Goal: Navigation & Orientation: Find specific page/section

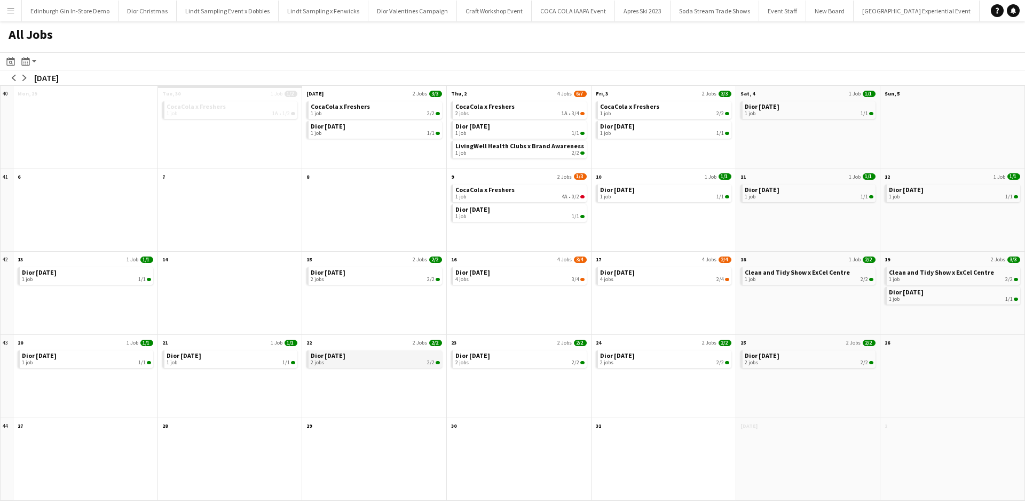
scroll to position [0, 11467]
click at [345, 354] on span "Dior [DATE]" at bounding box center [328, 356] width 35 height 8
click at [13, 80] on app-icon "arrow-left" at bounding box center [14, 78] width 6 height 6
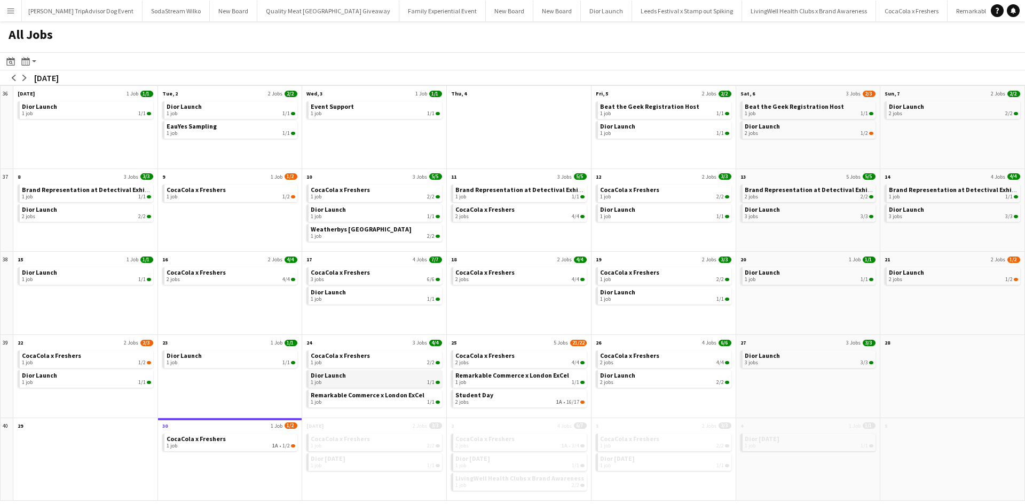
click at [357, 377] on link "Dior Launch 1 job 1/1" at bounding box center [375, 377] width 129 height 15
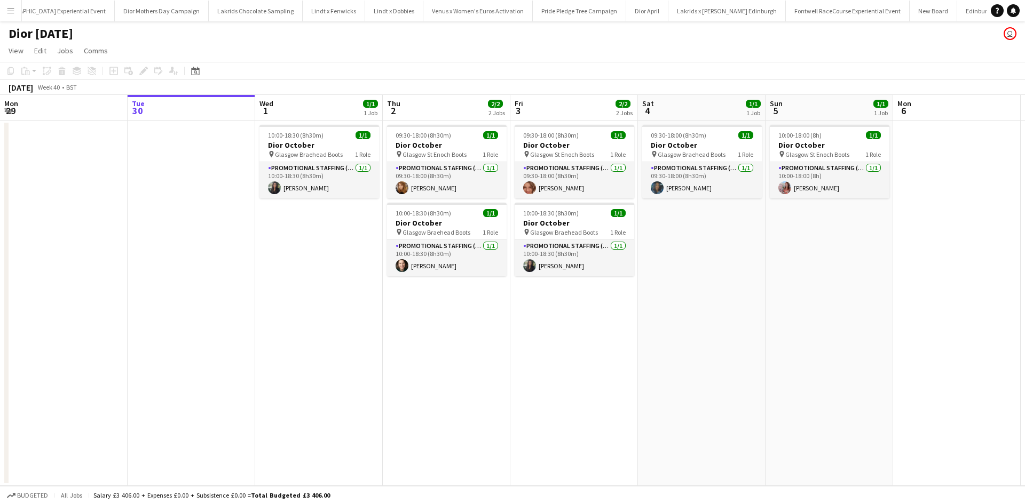
scroll to position [0, 6915]
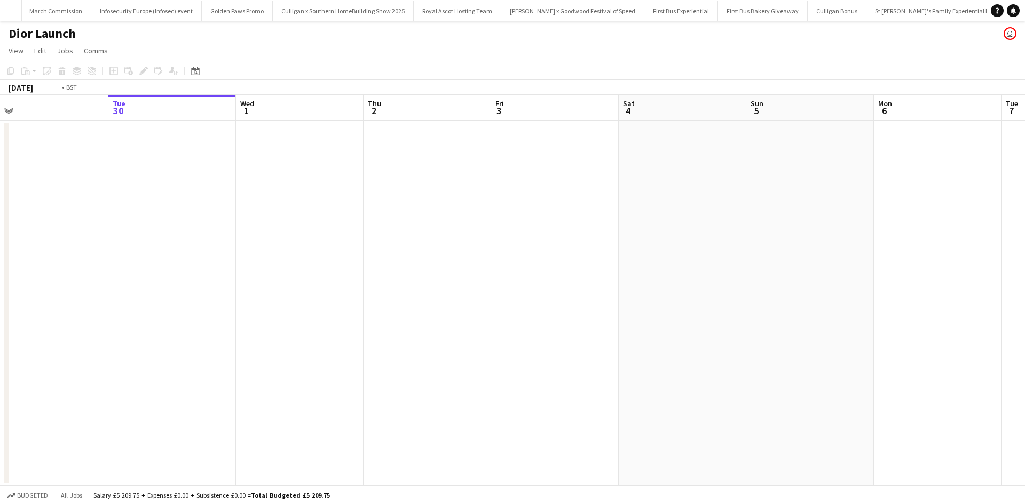
scroll to position [0, 10368]
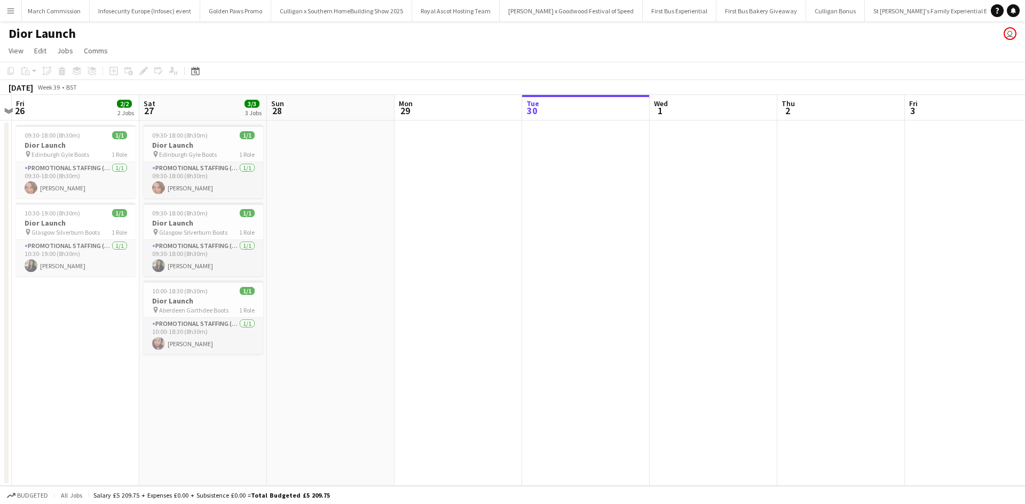
drag, startPoint x: 202, startPoint y: 373, endPoint x: 673, endPoint y: 361, distance: 471.5
click at [708, 355] on app-calendar-viewport "Wed 24 1/1 1 Job Thu 25 Fri 26 2/2 2 Jobs Sat 27 3/3 3 Jobs Sun 28 Mon 29 Tue 3…" at bounding box center [512, 290] width 1025 height 391
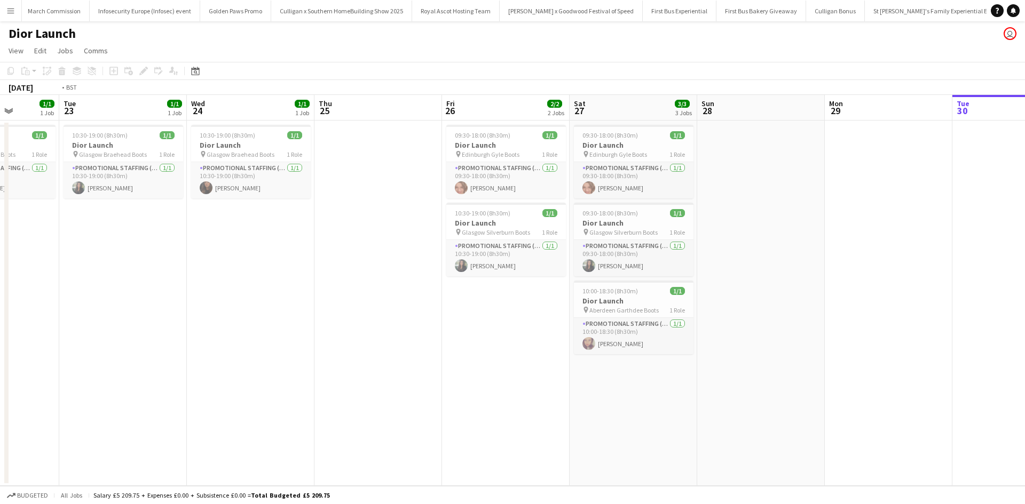
drag, startPoint x: 180, startPoint y: 380, endPoint x: 773, endPoint y: 327, distance: 595.4
click at [773, 327] on app-calendar-viewport "Sun 21 1/2 2 Jobs Mon 22 1/1 1 Job Tue 23 1/1 1 Job Wed 24 1/1 1 Job Thu 25 Fri…" at bounding box center [512, 290] width 1025 height 391
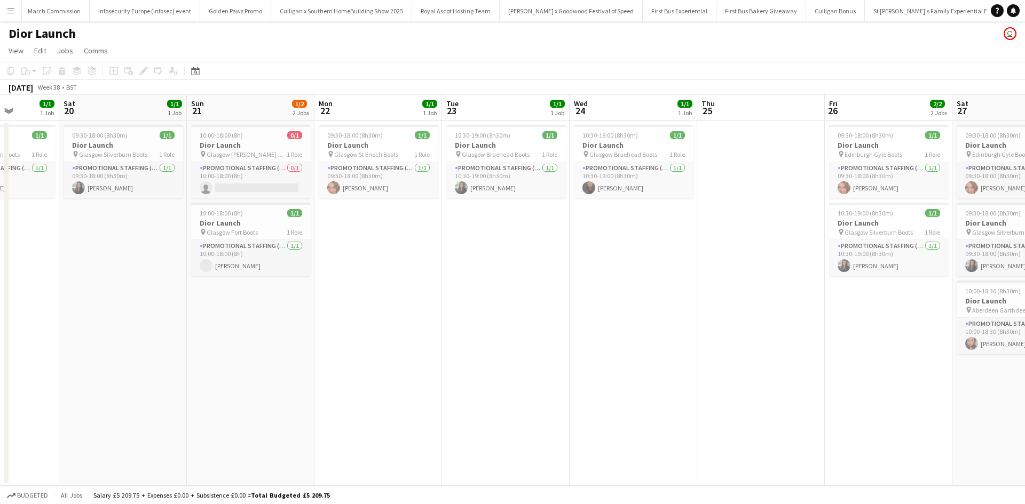
scroll to position [0, 259]
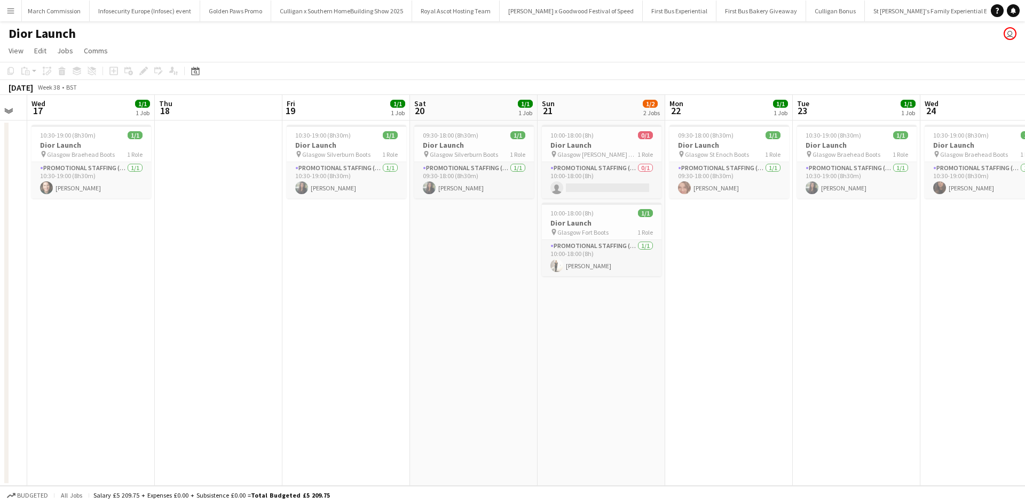
drag, startPoint x: 250, startPoint y: 369, endPoint x: 568, endPoint y: 346, distance: 319.0
click at [686, 320] on app-calendar-viewport "Mon 15 1/1 1 Job Tue 16 Wed 17 1/1 1 Job Thu 18 Fri 19 1/1 1 Job Sat 20 1/1 1 J…" at bounding box center [512, 290] width 1025 height 391
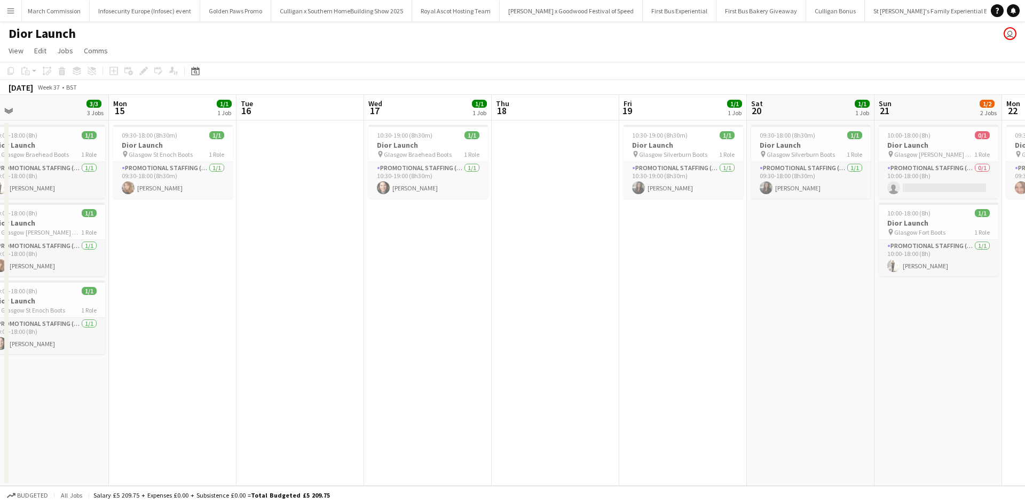
drag, startPoint x: 236, startPoint y: 381, endPoint x: 542, endPoint y: 338, distance: 309.3
click at [542, 338] on app-calendar-viewport "Fri 12 1/1 1 Job Sat 13 3/3 3 Jobs Sun 14 3/3 3 Jobs Mon 15 1/1 1 Job Tue 16 We…" at bounding box center [512, 290] width 1025 height 391
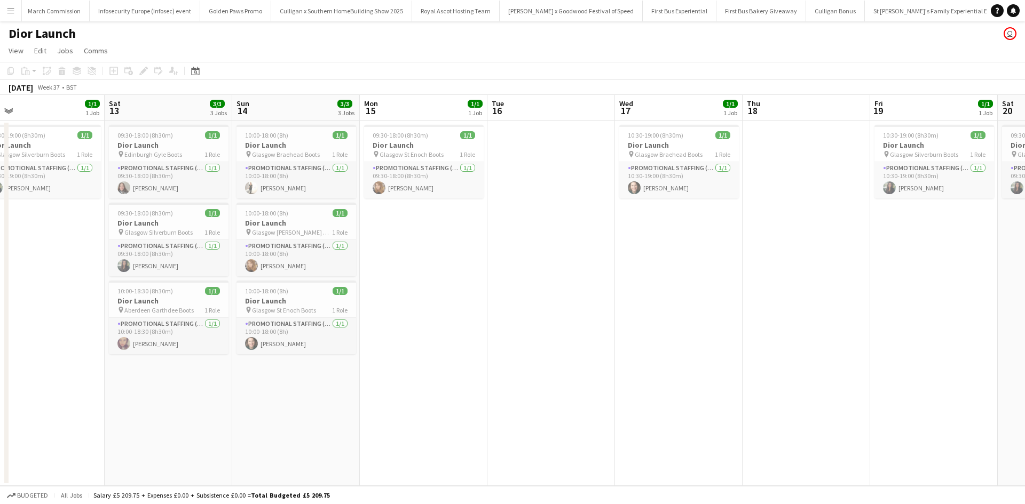
drag, startPoint x: 238, startPoint y: 380, endPoint x: 514, endPoint y: 351, distance: 277.5
click at [513, 351] on app-calendar-viewport "Wed 10 Thu 11 Fri 12 1/1 1 Job Sat 13 3/3 3 Jobs Sun 14 3/3 3 Jobs Mon 15 1/1 1…" at bounding box center [512, 290] width 1025 height 391
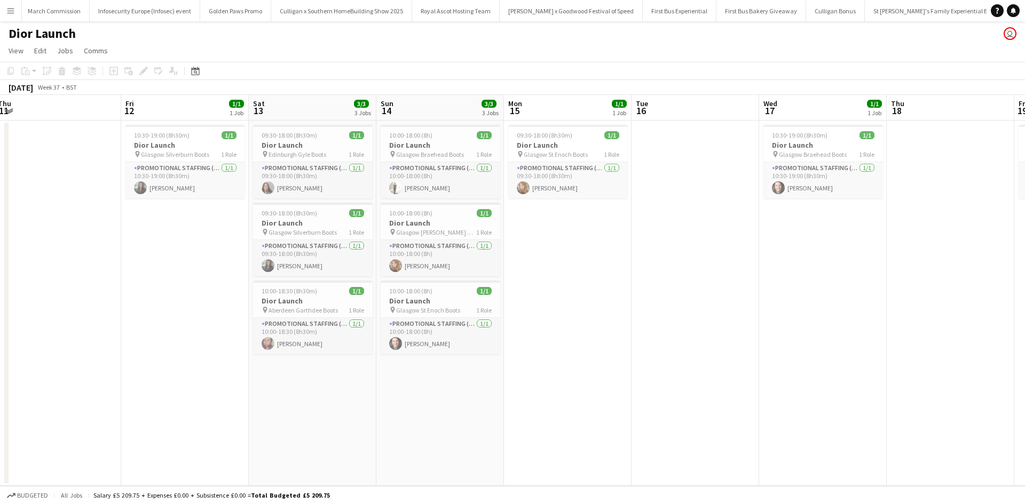
drag, startPoint x: 137, startPoint y: 418, endPoint x: 253, endPoint y: 405, distance: 117.1
click at [253, 405] on app-calendar-viewport "Tue 9 Wed 10 1/1 1 Job Thu 11 Fri 12 1/1 1 Job Sat 13 3/3 3 Jobs Sun 14 3/3 3 J…" at bounding box center [512, 290] width 1025 height 391
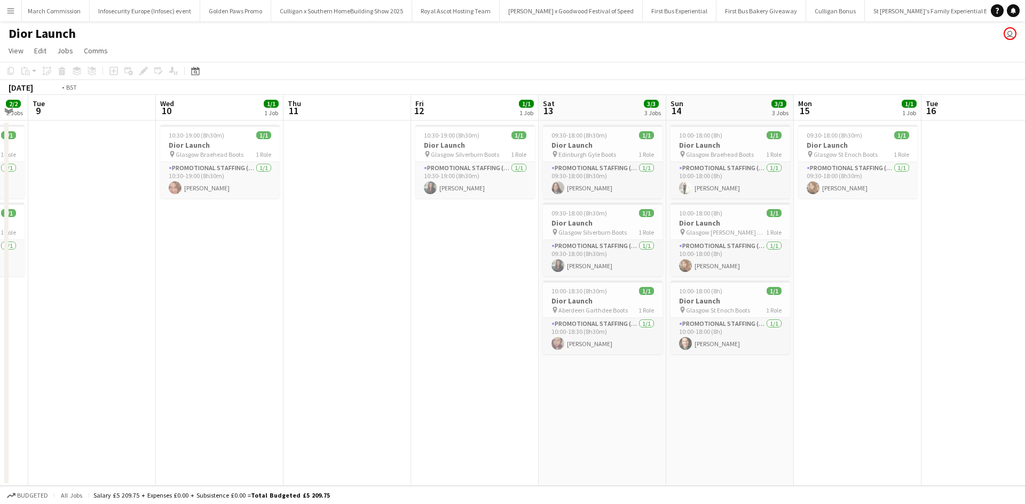
drag, startPoint x: 126, startPoint y: 406, endPoint x: 677, endPoint y: 351, distance: 554.1
click at [675, 351] on app-calendar-viewport "Sun 7 2/2 2 Jobs Mon 8 2/2 2 Jobs Tue 9 Wed 10 1/1 1 Job Thu 11 Fri 12 1/1 1 Jo…" at bounding box center [512, 290] width 1025 height 391
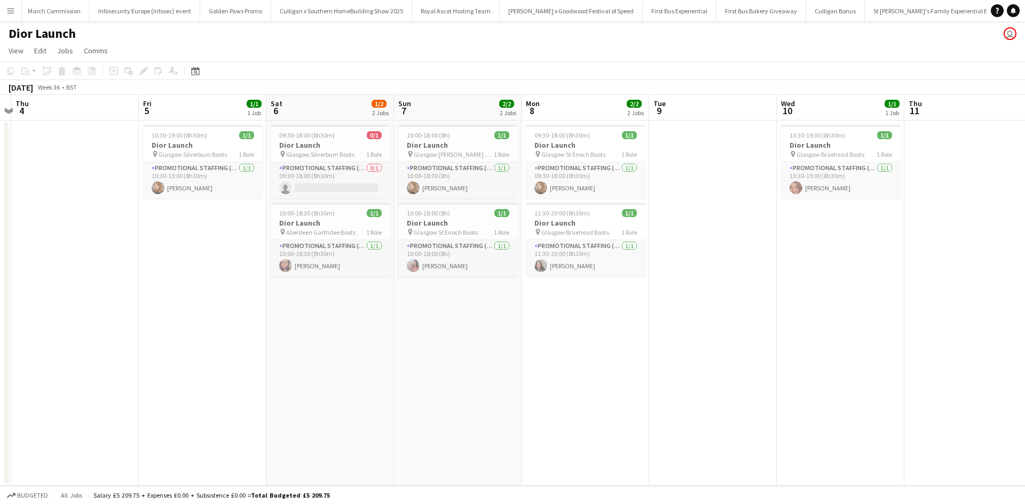
drag, startPoint x: 218, startPoint y: 418, endPoint x: 645, endPoint y: 359, distance: 430.6
click at [642, 359] on app-calendar-viewport "Tue 2 Wed 3 Thu 4 Fri 5 1/1 1 Job Sat 6 1/2 2 Jobs Sun 7 2/2 2 Jobs Mon 8 2/2 2…" at bounding box center [512, 290] width 1025 height 391
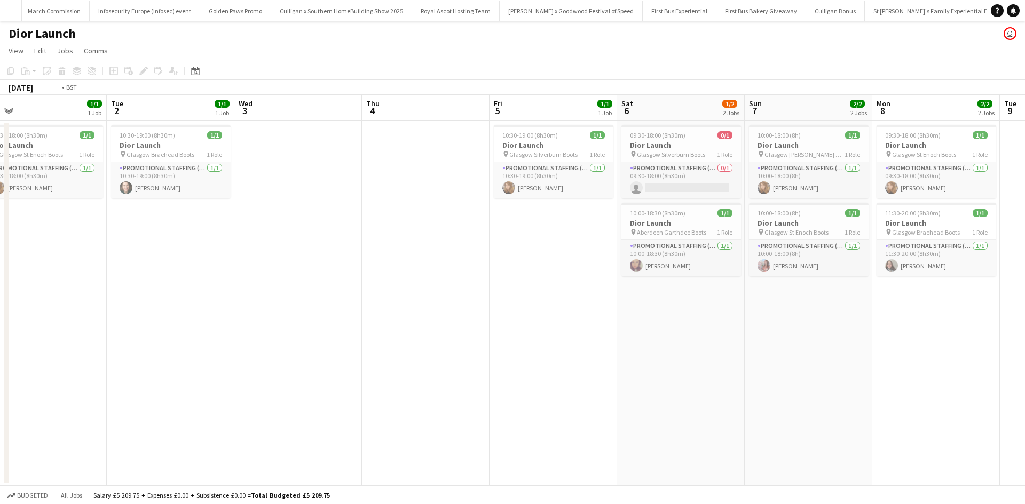
drag, startPoint x: 246, startPoint y: 402, endPoint x: 661, endPoint y: 347, distance: 419.0
click at [652, 347] on app-calendar-viewport "Sat 30 1/1 1 Job Sun 31 2/2 2 Jobs Mon 1 1/1 1 Job Tue 2 1/1 1 Job Wed 3 Thu 4 …" at bounding box center [512, 290] width 1025 height 391
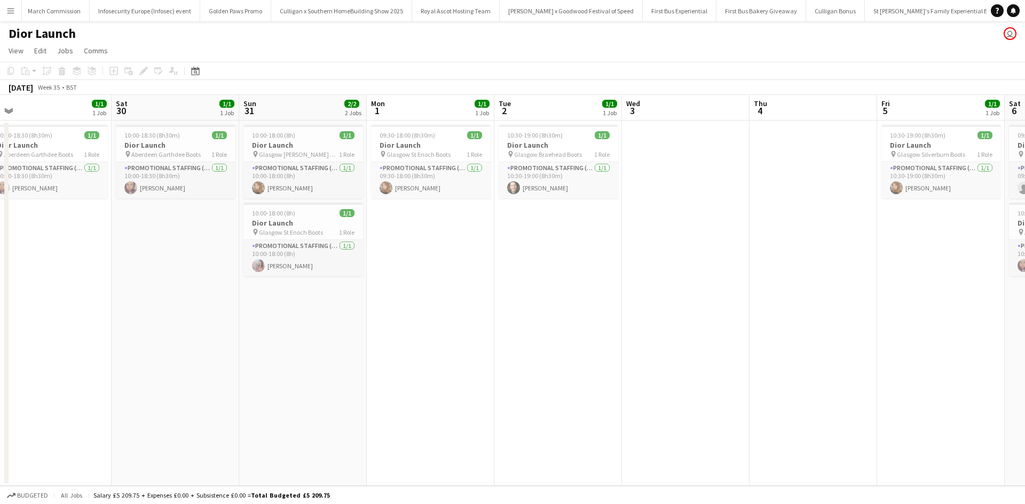
drag, startPoint x: 181, startPoint y: 402, endPoint x: 460, endPoint y: 372, distance: 280.3
click at [464, 370] on app-calendar-viewport "Wed 27 Thu 28 1/1 1 Job Fri 29 1/1 1 Job Sat 30 1/1 1 Job Sun 31 2/2 2 Jobs Mon…" at bounding box center [512, 290] width 1025 height 391
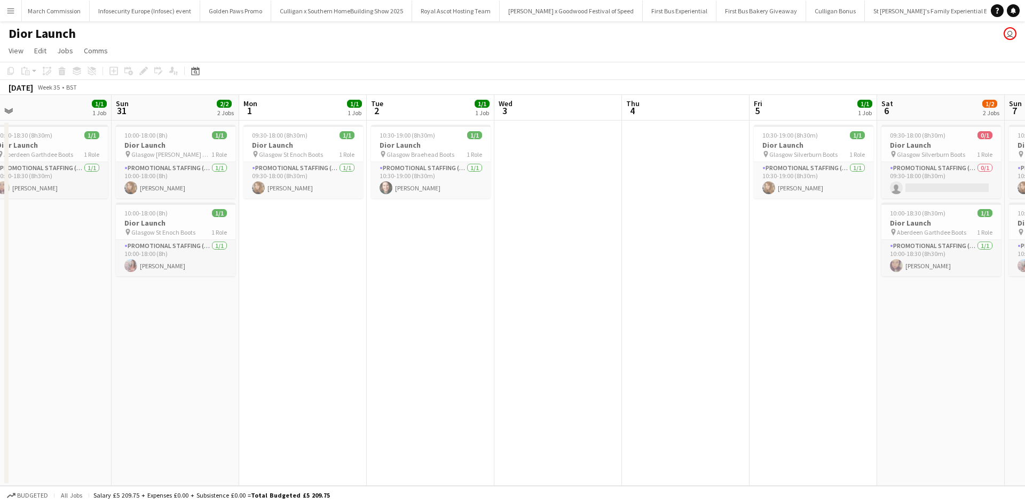
scroll to position [0, 406]
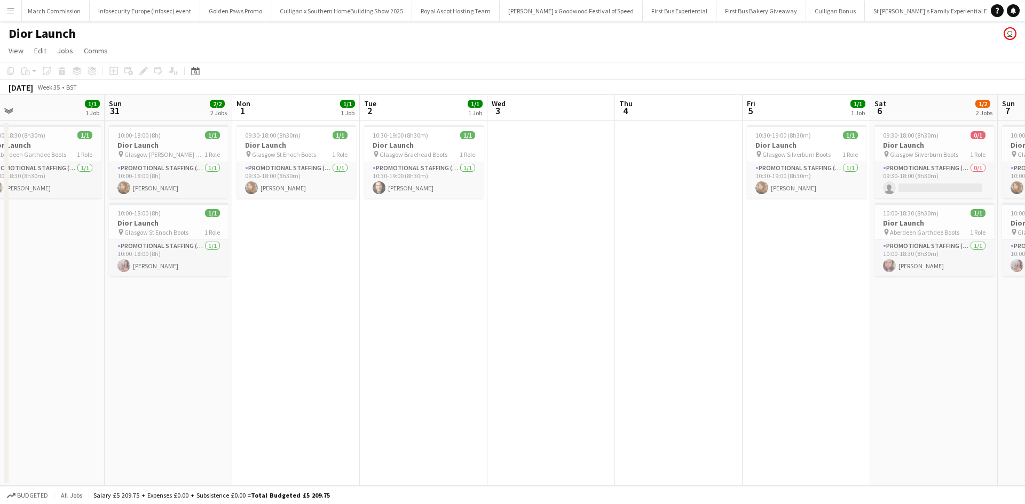
drag, startPoint x: 602, startPoint y: 296, endPoint x: 454, endPoint y: 298, distance: 147.9
click at [454, 298] on app-calendar-viewport "Wed 27 Thu 28 1/1 1 Job Fri 29 1/1 1 Job Sat 30 1/1 1 Job Sun 31 2/2 2 Jobs Mon…" at bounding box center [512, 290] width 1025 height 391
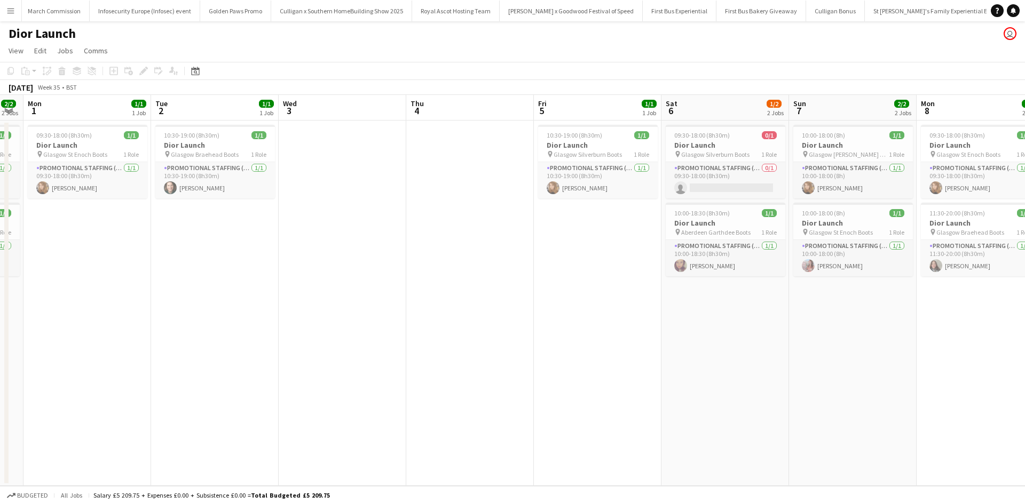
drag, startPoint x: 714, startPoint y: 340, endPoint x: 506, endPoint y: 324, distance: 208.8
click at [506, 324] on app-calendar-viewport "Fri 29 1/1 1 Job Sat 30 1/1 1 Job Sun 31 2/2 2 Jobs Mon 1 1/1 1 Job Tue 2 1/1 1…" at bounding box center [512, 290] width 1025 height 391
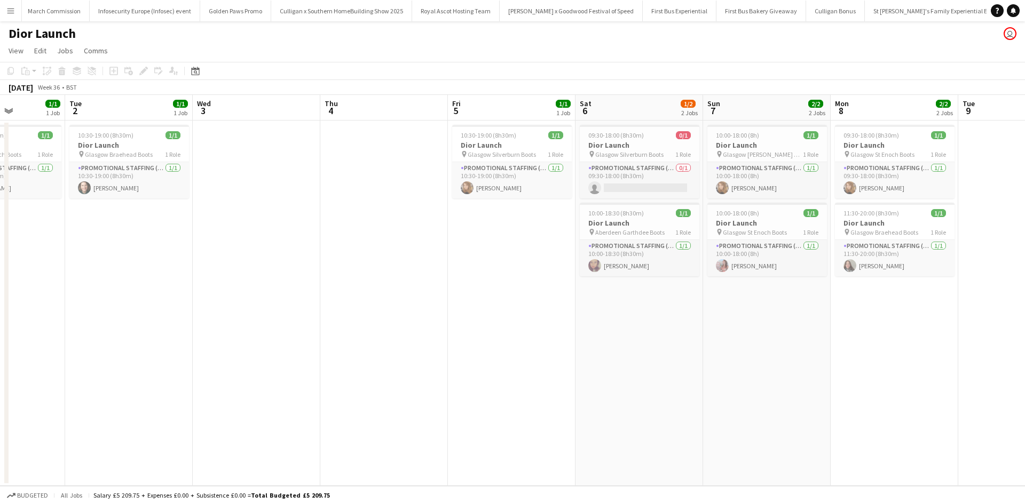
drag, startPoint x: 409, startPoint y: 395, endPoint x: 322, endPoint y: 359, distance: 94.3
click at [322, 359] on app-calendar-viewport "Fri 29 1/1 1 Job Sat 30 1/1 1 Job Sun 31 2/2 2 Jobs Mon 1 1/1 1 Job Tue 2 1/1 1…" at bounding box center [512, 290] width 1025 height 391
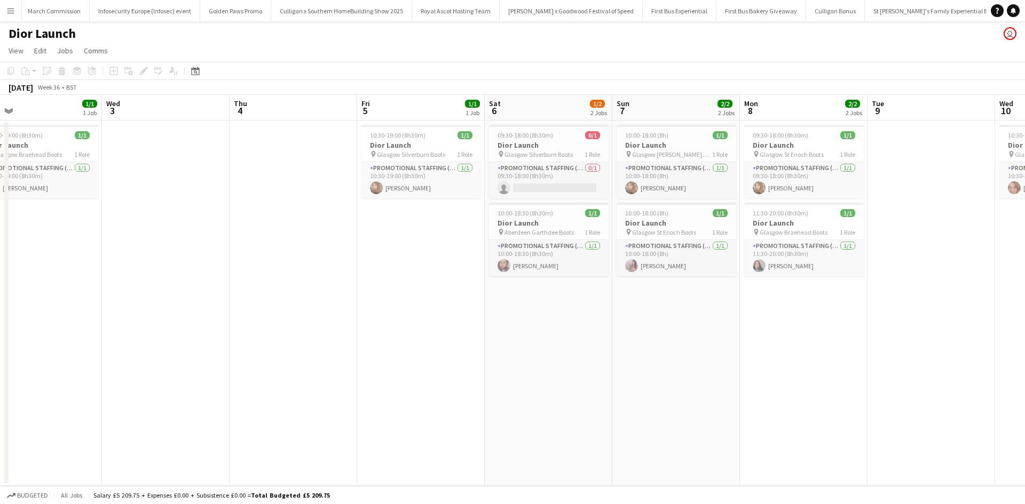
drag, startPoint x: 494, startPoint y: 259, endPoint x: 400, endPoint y: 249, distance: 94.5
click at [401, 249] on app-calendar-viewport "Fri 29 1/1 1 Job Sat 30 1/1 1 Job Sun 31 2/2 2 Jobs Mon 1 1/1 1 Job Tue 2 1/1 1…" at bounding box center [512, 290] width 1025 height 391
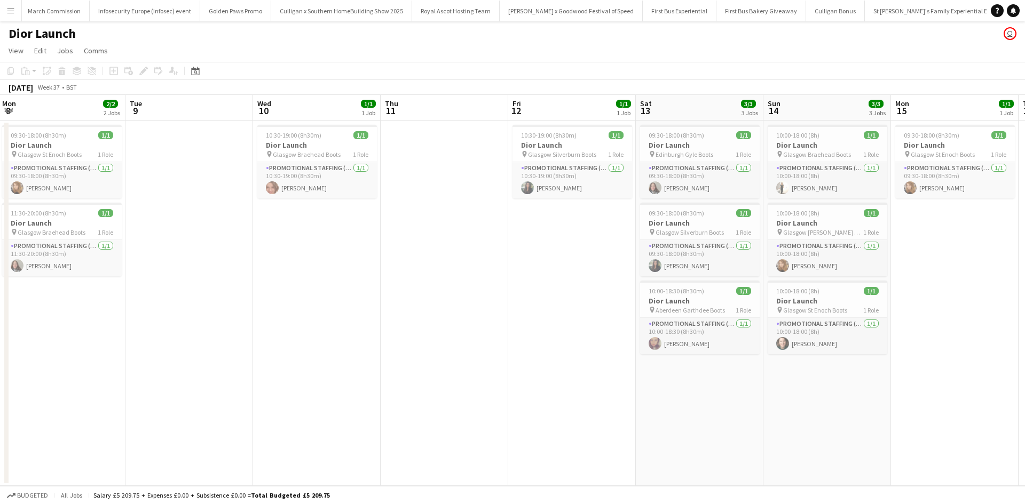
scroll to position [0, 416]
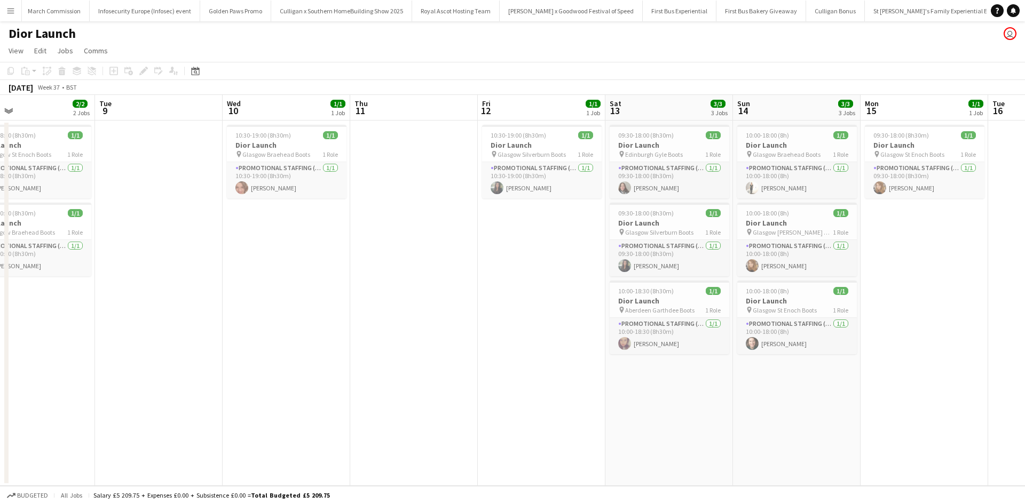
drag, startPoint x: 907, startPoint y: 318, endPoint x: 135, endPoint y: 226, distance: 777.3
click at [136, 226] on app-calendar-viewport "Fri 5 1/1 1 Job Sat 6 1/2 2 Jobs Sun 7 2/2 2 Jobs Mon 8 2/2 2 Jobs Tue 9 Wed 10…" at bounding box center [512, 290] width 1025 height 391
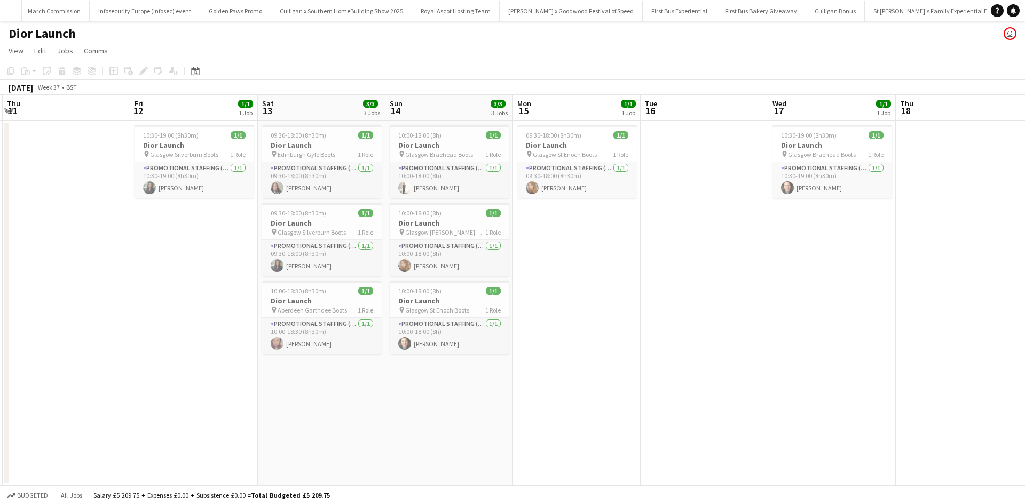
scroll to position [0, 298]
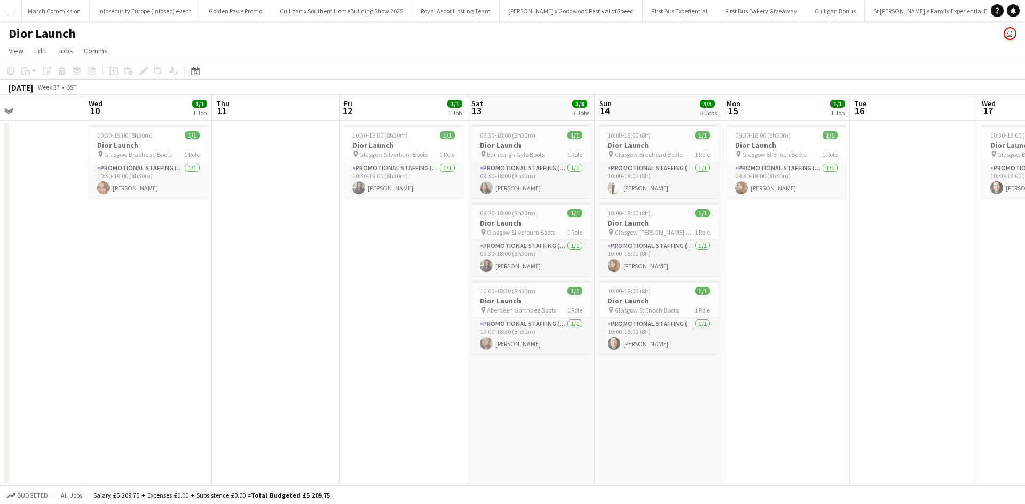
drag, startPoint x: 534, startPoint y: 247, endPoint x: 397, endPoint y: 243, distance: 137.2
click at [397, 243] on app-calendar-viewport "Sun 7 2/2 2 Jobs Mon 8 2/2 2 Jobs Tue 9 Wed 10 1/1 1 Job Thu 11 Fri 12 1/1 1 Jo…" at bounding box center [512, 290] width 1025 height 391
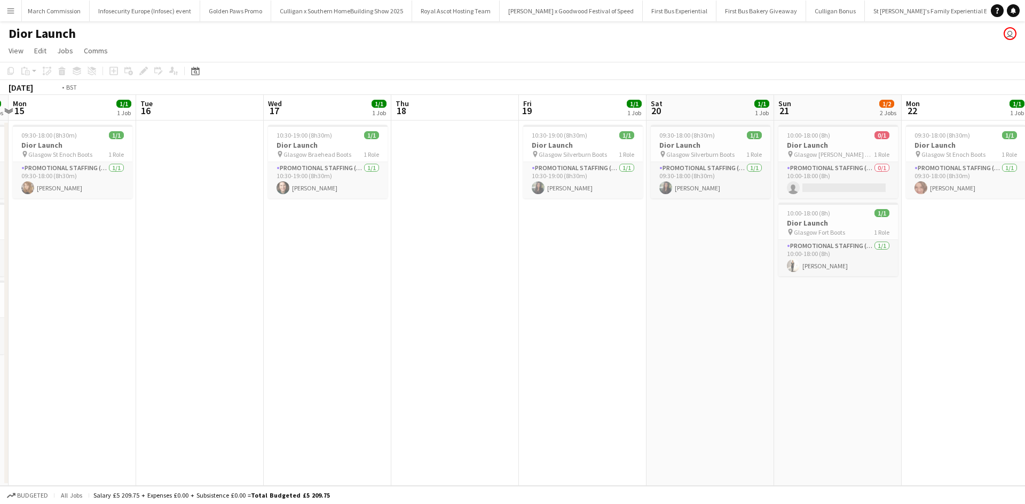
drag, startPoint x: 903, startPoint y: 267, endPoint x: 149, endPoint y: 225, distance: 754.8
click at [149, 225] on app-calendar-viewport "Thu 11 Fri 12 1/1 1 Job Sat 13 3/3 3 Jobs Sun 14 3/3 3 Jobs Mon 15 1/1 1 Job Tu…" at bounding box center [512, 290] width 1025 height 391
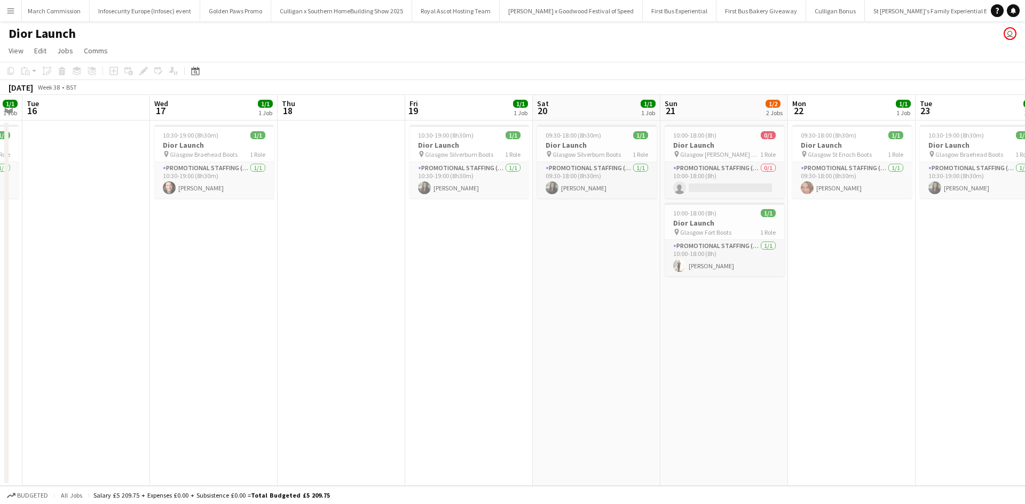
drag, startPoint x: 816, startPoint y: 434, endPoint x: 495, endPoint y: 380, distance: 324.9
click at [497, 381] on app-calendar-viewport "Sat 13 3/3 3 Jobs Sun 14 3/3 3 Jobs Mon 15 1/1 1 Job Tue 16 Wed 17 1/1 1 Job Th…" at bounding box center [512, 290] width 1025 height 391
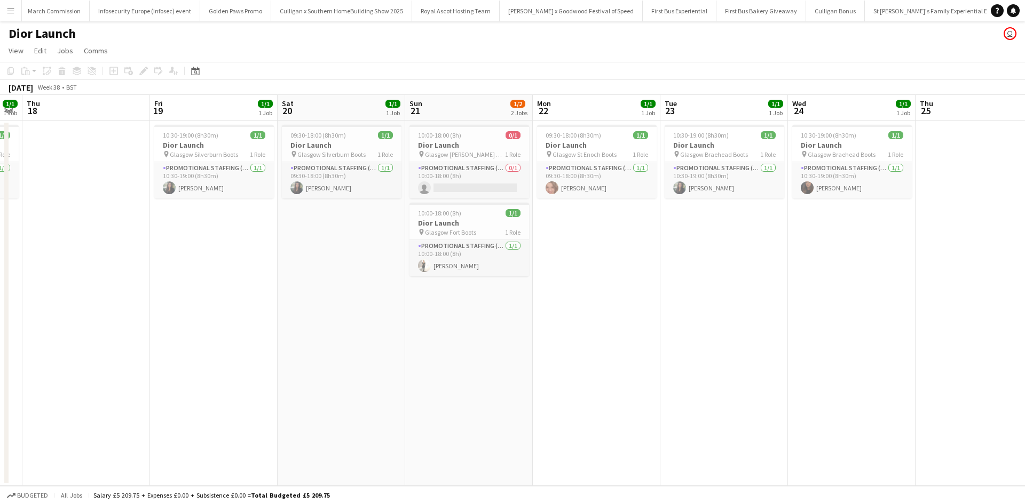
scroll to position [0, 364]
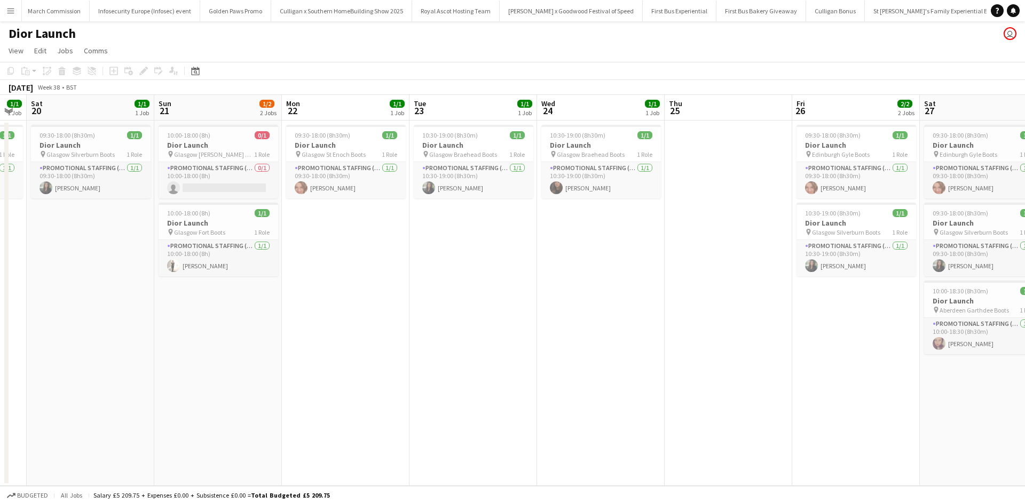
drag, startPoint x: 714, startPoint y: 228, endPoint x: 452, endPoint y: 220, distance: 262.2
click at [452, 220] on app-calendar-viewport "Wed 17 1/1 1 Job Thu 18 Fri 19 1/1 1 Job Sat 20 1/1 1 Job Sun 21 1/2 2 Jobs Mon…" at bounding box center [512, 290] width 1025 height 391
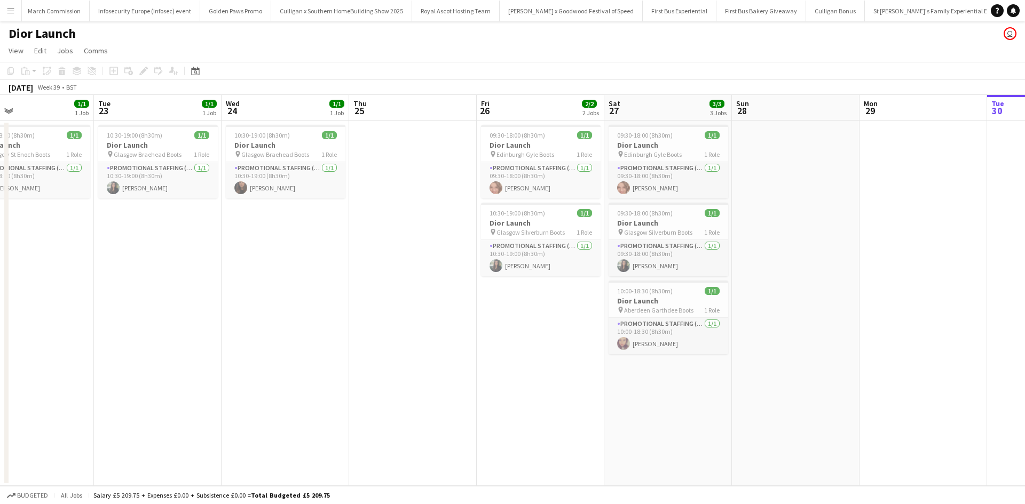
scroll to position [0, 472]
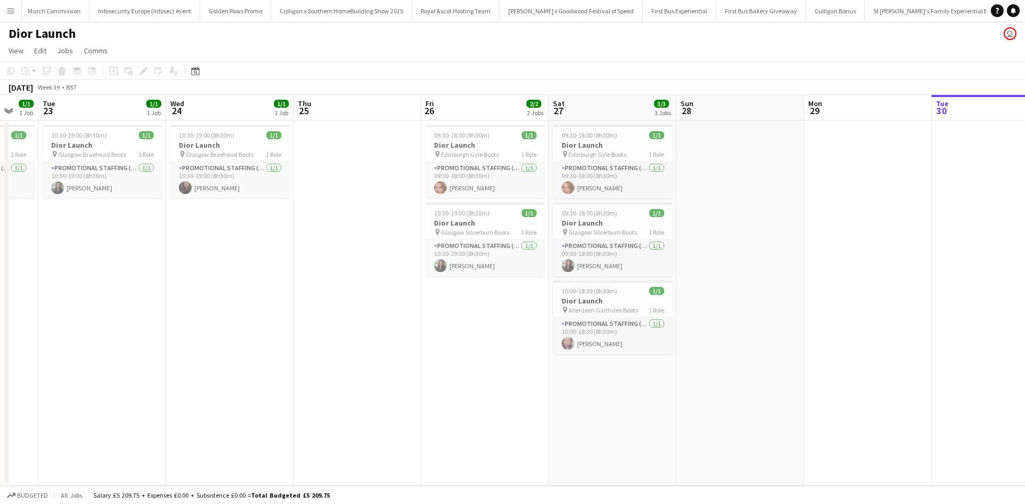
drag, startPoint x: 736, startPoint y: 326, endPoint x: 378, endPoint y: 287, distance: 359.7
click at [379, 287] on app-calendar-viewport "Fri 19 1/1 1 Job Sat 20 1/1 1 Job Sun 21 1/2 2 Jobs Mon 22 1/1 1 Job Tue 23 1/1…" at bounding box center [512, 290] width 1025 height 391
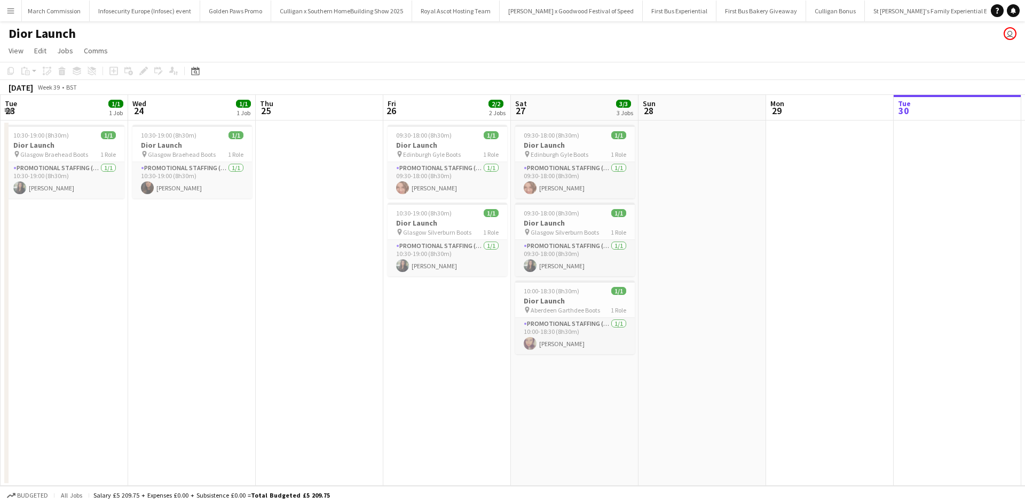
drag, startPoint x: 739, startPoint y: 364, endPoint x: 707, endPoint y: 346, distance: 37.3
click at [706, 346] on app-calendar-viewport "Sun 21 1/2 2 Jobs Mon 22 1/1 1 Job Tue 23 1/1 1 Job Wed 24 1/1 1 Job Thu 25 Fri…" at bounding box center [512, 290] width 1025 height 391
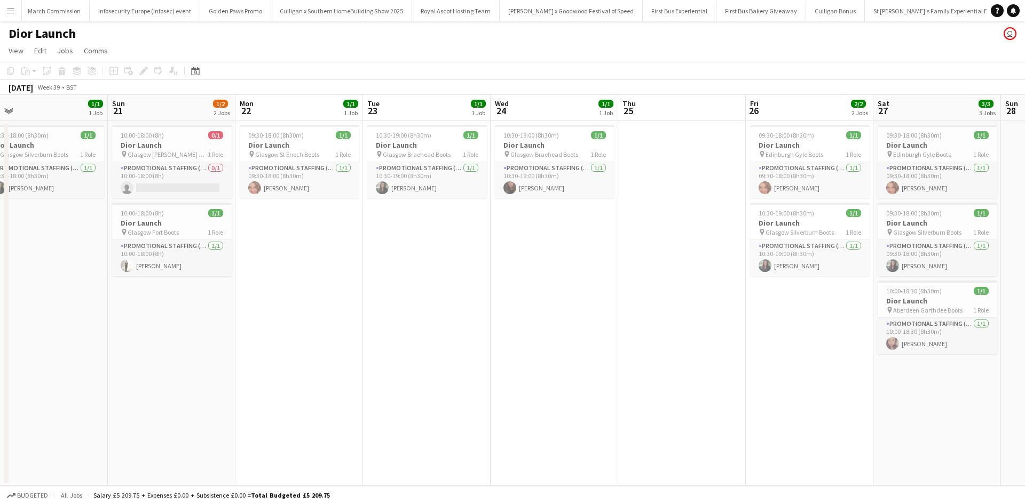
scroll to position [0, 264]
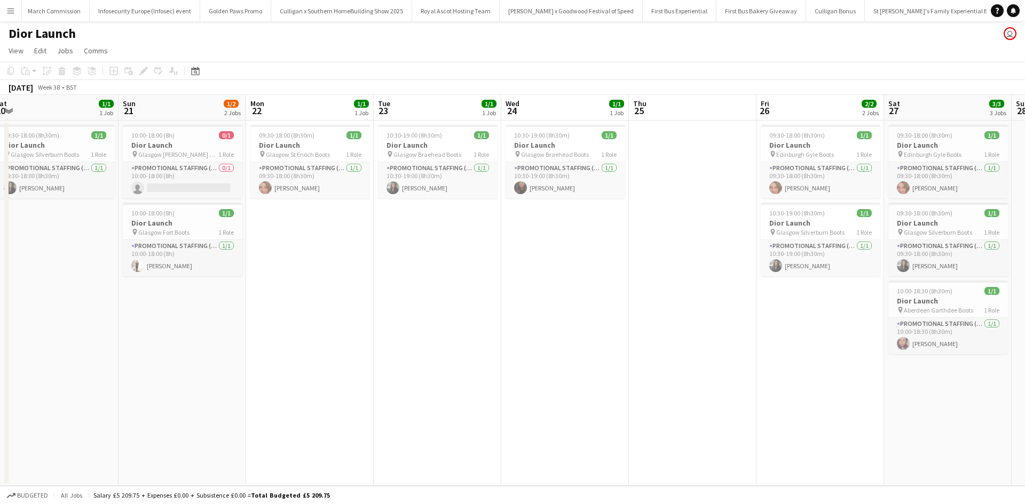
drag, startPoint x: 315, startPoint y: 304, endPoint x: 684, endPoint y: 278, distance: 370.3
click at [684, 278] on app-calendar-viewport "Thu 18 Fri 19 1/1 1 Job Sat 20 1/1 1 Job Sun 21 1/2 2 Jobs Mon 22 1/1 1 Job Tue…" at bounding box center [512, 290] width 1025 height 391
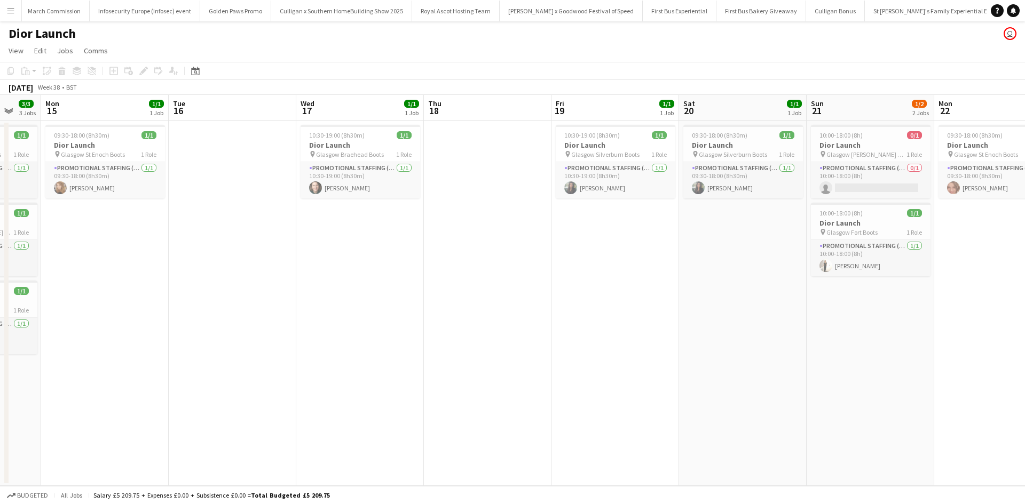
scroll to position [0, 338]
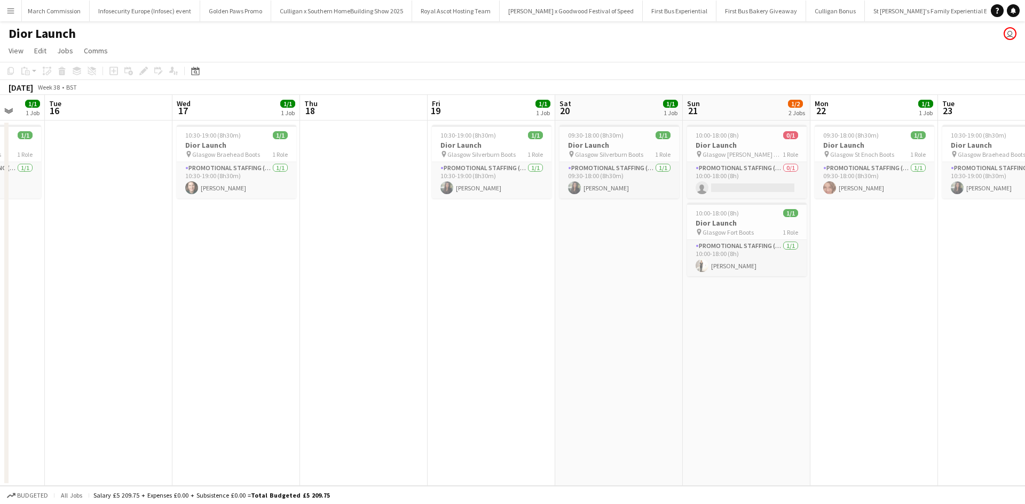
drag, startPoint x: 354, startPoint y: 303, endPoint x: 919, endPoint y: 283, distance: 564.5
click at [919, 283] on app-calendar-viewport "Sat 13 3/3 3 Jobs Sun 14 3/3 3 Jobs Mon 15 1/1 1 Job Tue 16 Wed 17 1/1 1 Job Th…" at bounding box center [512, 290] width 1025 height 391
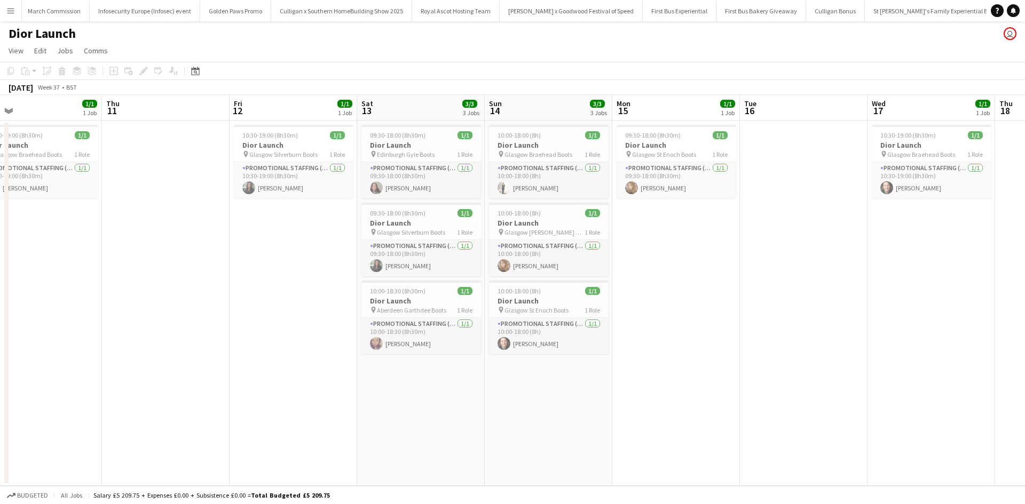
scroll to position [0, 336]
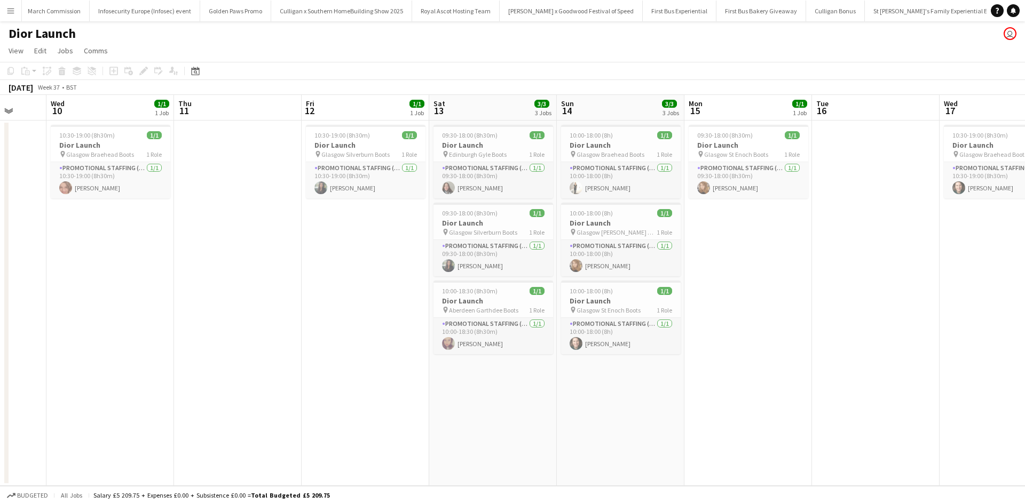
drag, startPoint x: 257, startPoint y: 285, endPoint x: 1024, endPoint y: 277, distance: 767.1
click at [1024, 277] on app-calendar-viewport "Sun 7 2/2 2 Jobs Mon 8 2/2 2 Jobs Tue 9 Wed 10 1/1 1 Job Thu 11 Fri 12 1/1 1 Jo…" at bounding box center [512, 290] width 1025 height 391
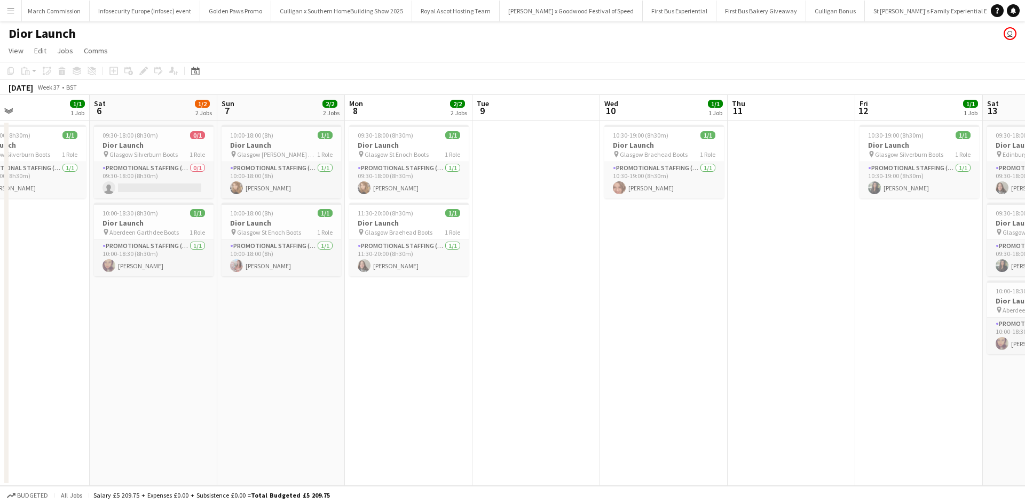
scroll to position [0, 262]
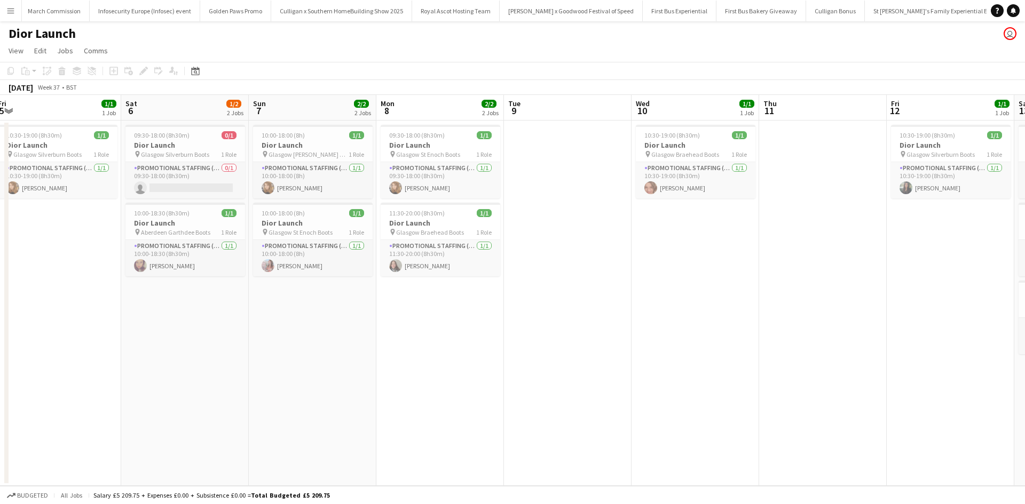
drag, startPoint x: 356, startPoint y: 265, endPoint x: 941, endPoint y: 240, distance: 585.5
click at [941, 240] on app-calendar-viewport "Wed 3 Thu 4 Fri 5 1/1 1 Job Sat 6 1/2 2 Jobs Sun 7 2/2 2 Jobs Mon 8 2/2 2 Jobs …" at bounding box center [512, 290] width 1025 height 391
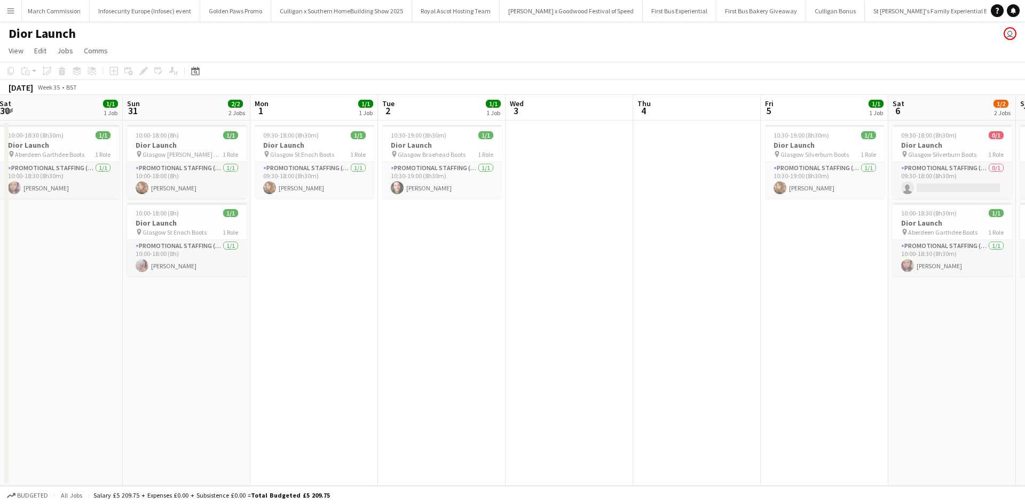
scroll to position [0, 259]
drag, startPoint x: 217, startPoint y: 324, endPoint x: 969, endPoint y: 312, distance: 752.2
click at [969, 312] on app-calendar-viewport "Thu 28 1/1 1 Job Fri 29 1/1 1 Job Sat 30 1/1 1 Job Sun 31 2/2 2 Jobs Mon 1 1/1 …" at bounding box center [512, 290] width 1025 height 391
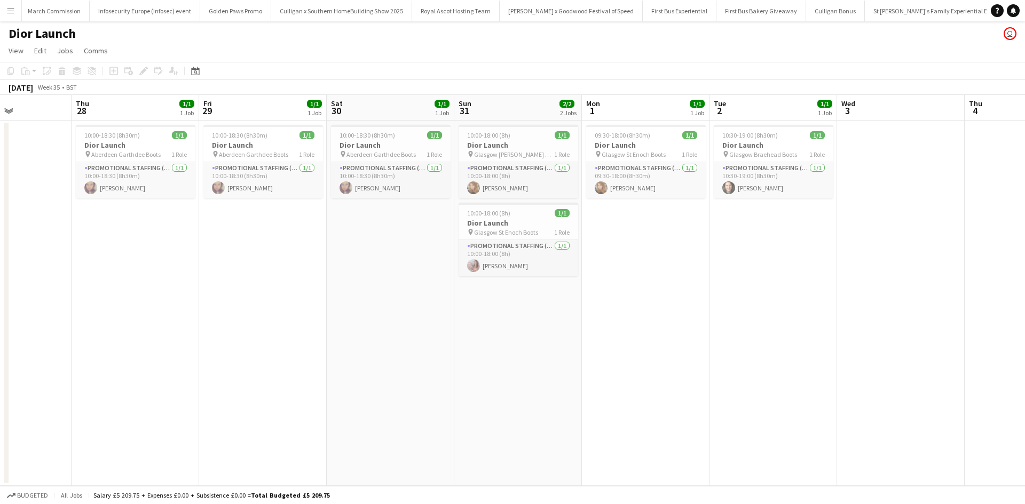
drag, startPoint x: 185, startPoint y: 339, endPoint x: 517, endPoint y: 339, distance: 331.5
click at [517, 339] on app-calendar-viewport "Mon 25 1/1 1 Job Tue 26 Wed 27 Thu 28 1/1 1 Job Fri 29 1/1 1 Job Sat 30 1/1 1 J…" at bounding box center [512, 290] width 1025 height 391
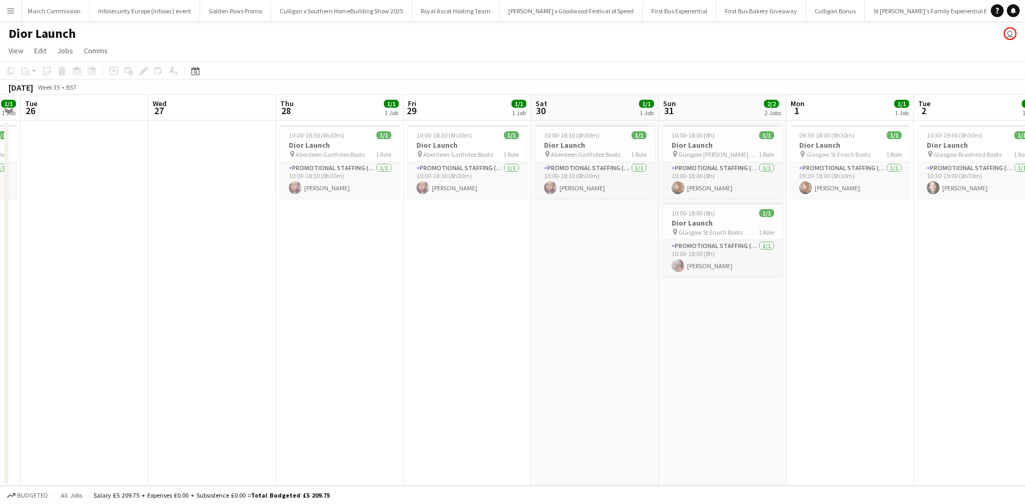
scroll to position [0, 517]
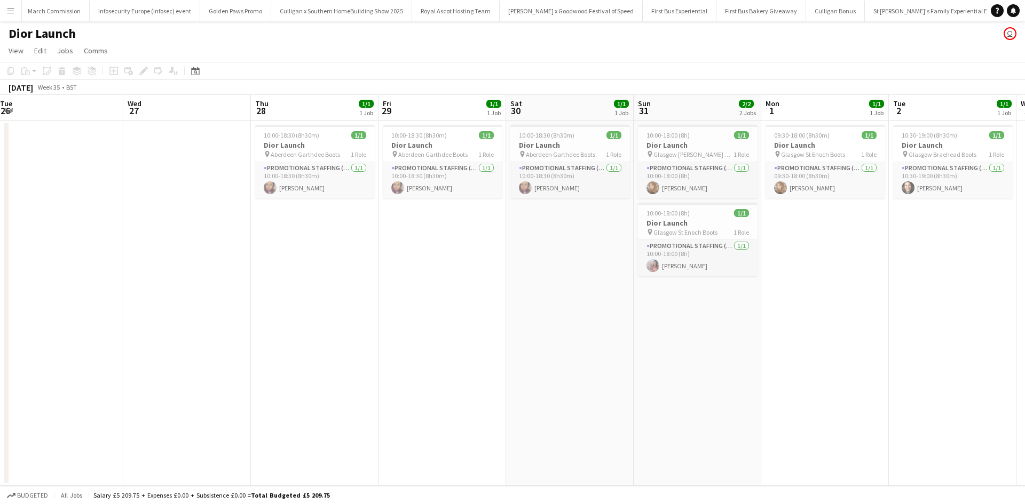
drag, startPoint x: 146, startPoint y: 254, endPoint x: 314, endPoint y: 254, distance: 168.7
click at [322, 254] on app-calendar-viewport "Fri 22 1/1 1 Job Sat 23 2/2 2 Jobs Sun 24 3/3 3 Jobs Mon 25 1/1 1 Job Tue 26 We…" at bounding box center [512, 290] width 1025 height 391
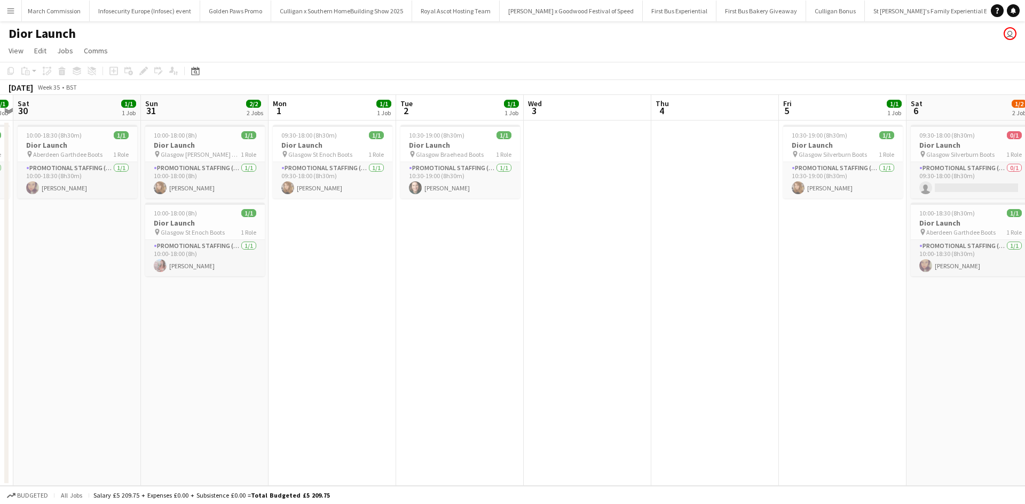
scroll to position [0, 497]
drag, startPoint x: 913, startPoint y: 327, endPoint x: 422, endPoint y: 319, distance: 491.1
click at [422, 319] on app-calendar-viewport "Tue 26 Wed 27 Thu 28 1/1 1 Job Fri 29 1/1 1 Job Sat 30 1/1 1 Job Sun 31 2/2 2 J…" at bounding box center [512, 290] width 1025 height 391
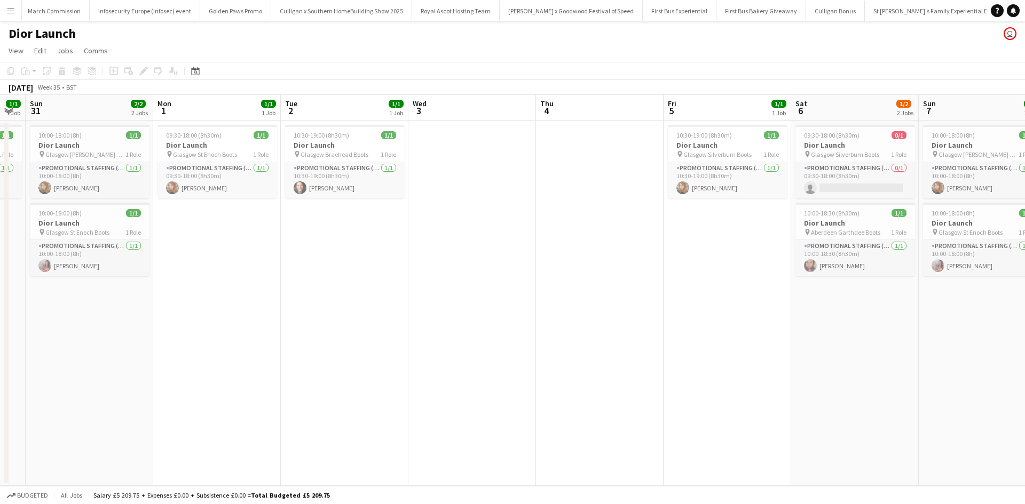
drag, startPoint x: 466, startPoint y: 271, endPoint x: 344, endPoint y: 256, distance: 122.6
click at [345, 256] on app-calendar-viewport "Thu 28 1/1 1 Job Fri 29 1/1 1 Job Sat 30 1/1 1 Job Sun 31 2/2 2 Jobs Mon 1 1/1 …" at bounding box center [512, 290] width 1025 height 391
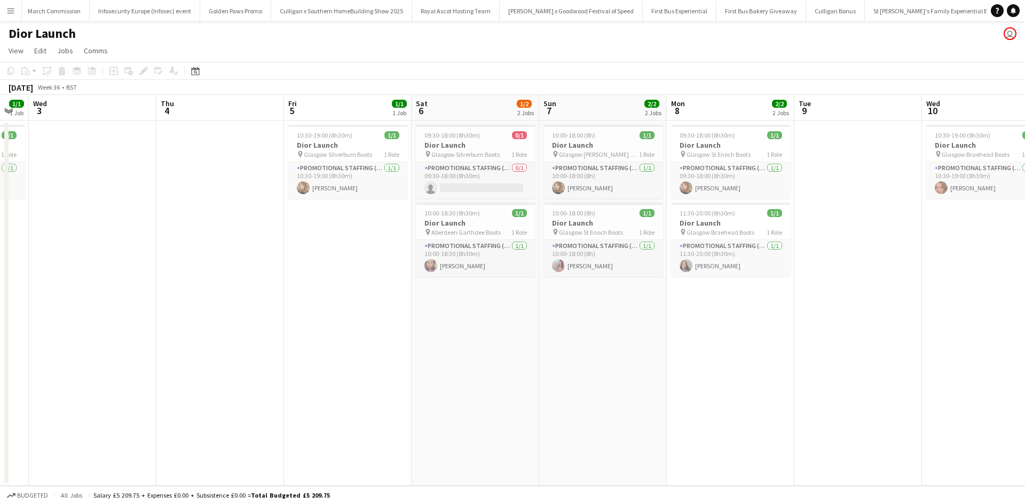
drag, startPoint x: 608, startPoint y: 350, endPoint x: 178, endPoint y: 287, distance: 434.9
click at [178, 287] on app-calendar-viewport "Sat 30 1/1 1 Job Sun 31 2/2 2 Jobs Mon 1 1/1 1 Job Tue 2 1/1 1 Job Wed 3 Thu 4 …" at bounding box center [512, 290] width 1025 height 391
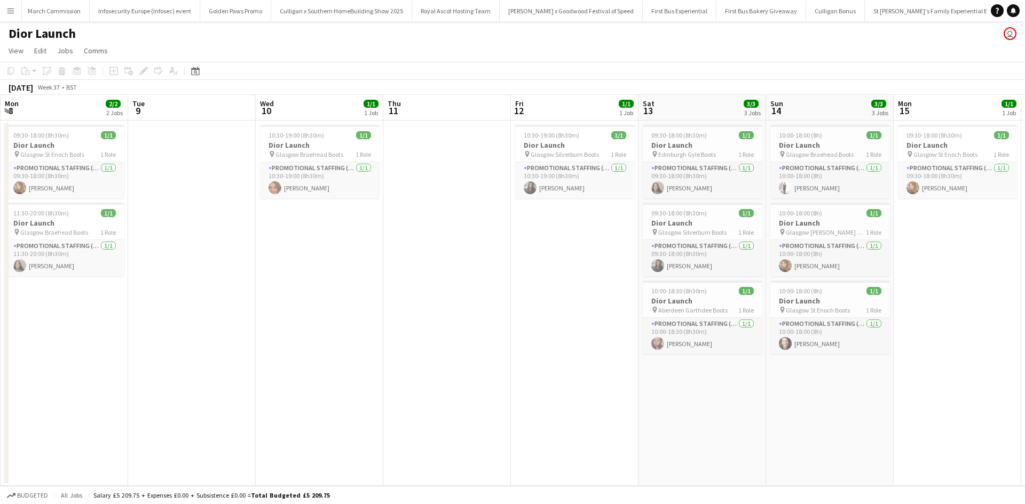
drag, startPoint x: 922, startPoint y: 339, endPoint x: 310, endPoint y: 298, distance: 613.6
click at [311, 298] on app-calendar-viewport "Fri 5 1/1 1 Job Sat 6 1/2 2 Jobs Sun 7 2/2 2 Jobs Mon 8 2/2 2 Jobs Tue 9 Wed 10…" at bounding box center [512, 290] width 1025 height 391
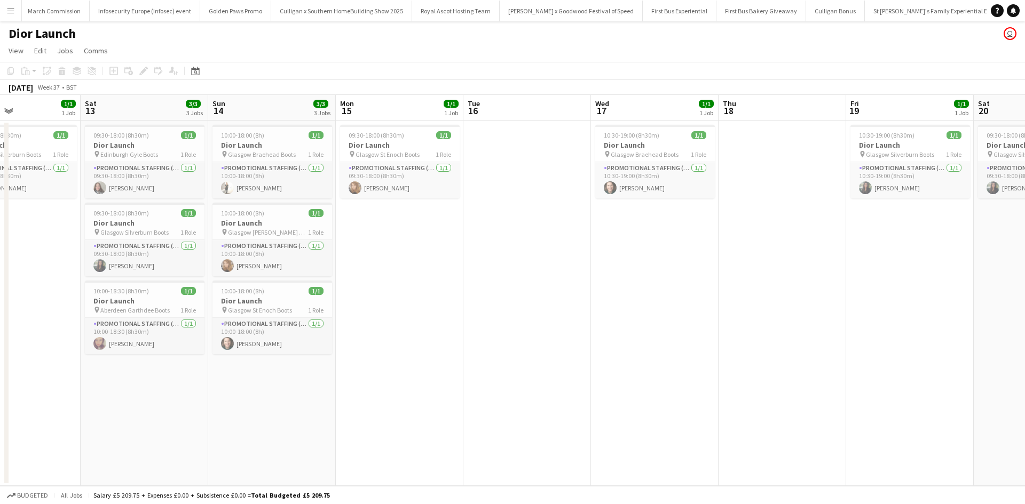
drag, startPoint x: 726, startPoint y: 406, endPoint x: 166, endPoint y: 372, distance: 561.5
click at [166, 372] on app-calendar-viewport "Tue 9 Wed 10 1/1 1 Job Thu 11 Fri 12 1/1 1 Job Sat 13 3/3 3 Jobs Sun 14 3/3 3 J…" at bounding box center [512, 290] width 1025 height 391
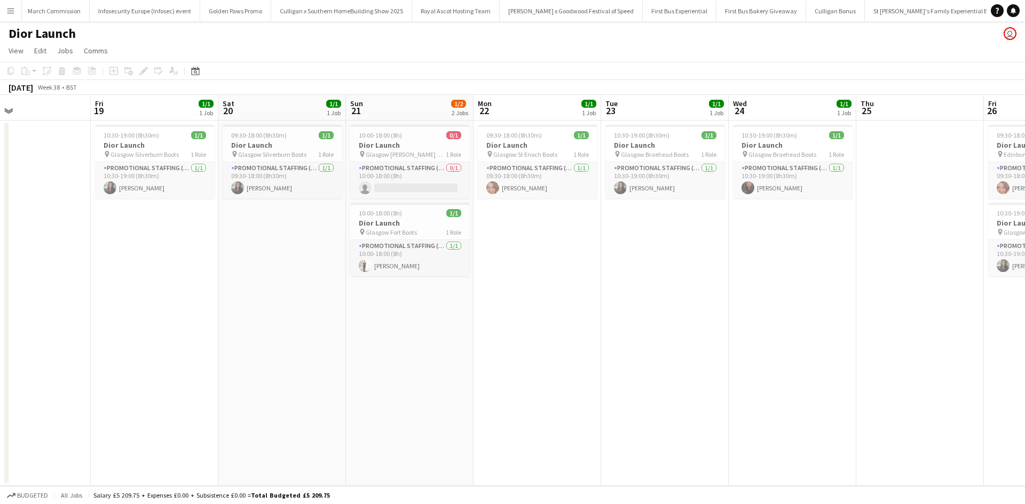
scroll to position [0, 420]
drag, startPoint x: 868, startPoint y: 262, endPoint x: 116, endPoint y: 248, distance: 751.7
click at [116, 248] on app-calendar-viewport "Mon 15 1/1 1 Job Tue 16 Wed 17 1/1 1 Job Thu 18 Fri 19 1/1 1 Job Sat 20 1/1 1 J…" at bounding box center [512, 290] width 1025 height 391
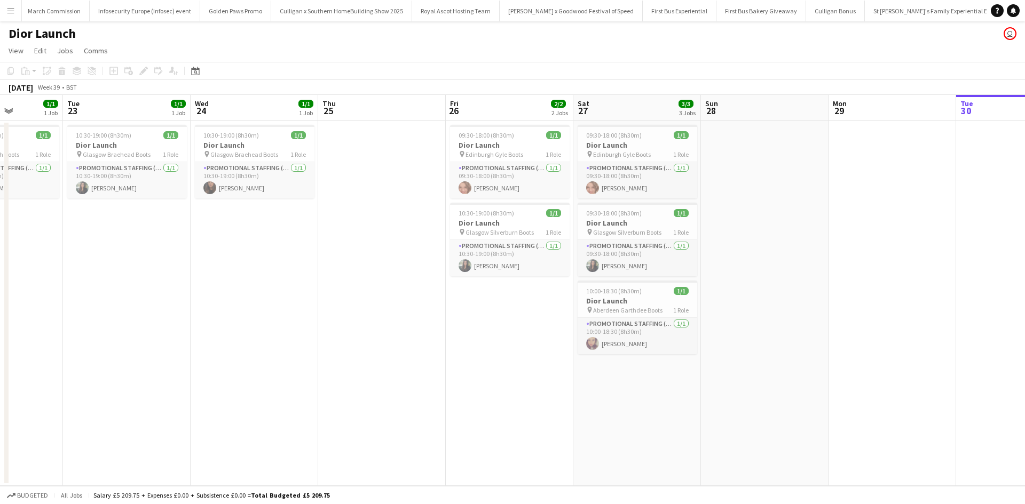
scroll to position [0, 477]
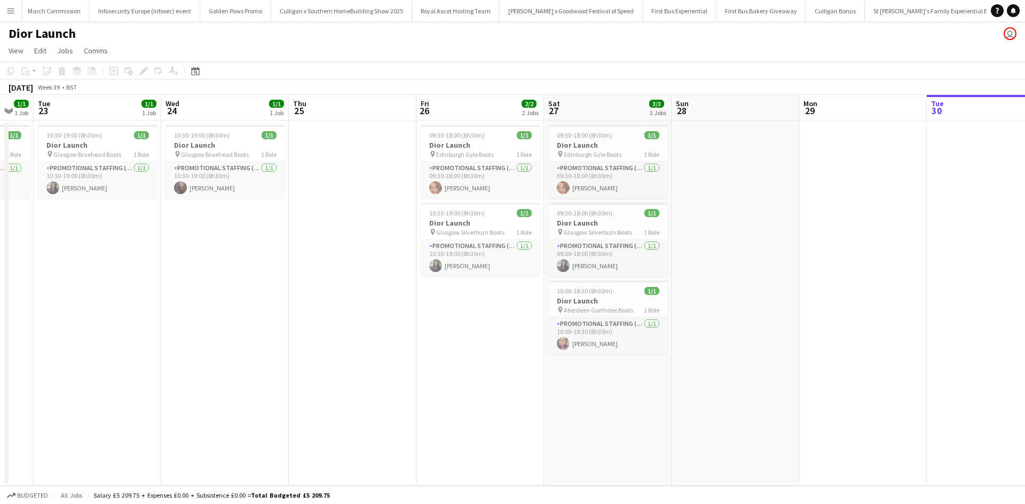
drag, startPoint x: 922, startPoint y: 312, endPoint x: 354, endPoint y: 297, distance: 567.6
click at [354, 297] on app-calendar-viewport "Fri 19 1/1 1 Job Sat 20 1/1 1 Job Sun 21 1/2 2 Jobs Mon 22 1/1 1 Job Tue 23 1/1…" at bounding box center [512, 290] width 1025 height 391
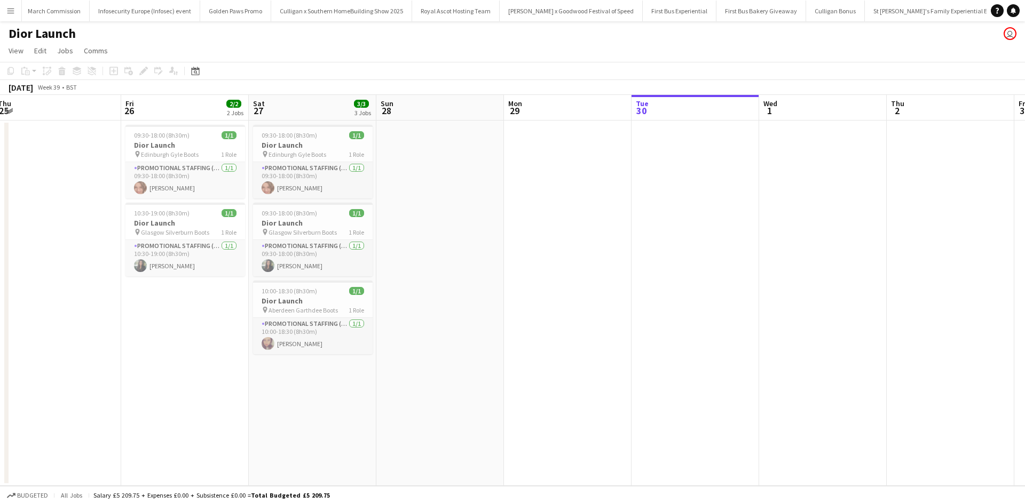
scroll to position [0, 518]
drag, startPoint x: 750, startPoint y: 288, endPoint x: 454, endPoint y: 273, distance: 297.2
click at [454, 273] on app-calendar-viewport "Sun 21 1/2 2 Jobs Mon 22 1/1 1 Job Tue 23 1/1 1 Job Wed 24 1/1 1 Job Thu 25 Fri…" at bounding box center [512, 290] width 1025 height 391
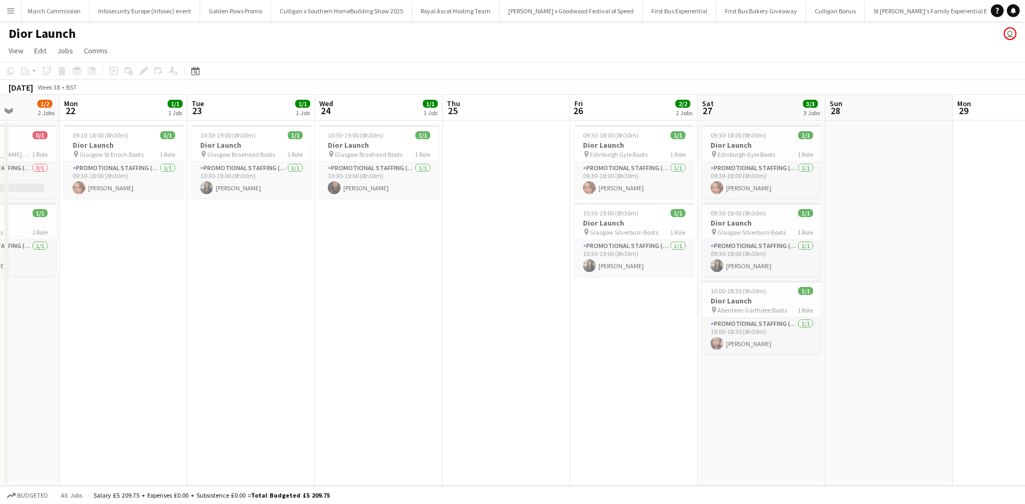
drag, startPoint x: 194, startPoint y: 362, endPoint x: 648, endPoint y: 326, distance: 455.2
click at [646, 327] on app-calendar-viewport "Fri 19 1/1 1 Job Sat 20 1/1 1 Job Sun 21 1/2 2 Jobs Mon 22 1/1 1 Job Tue 23 1/1…" at bounding box center [512, 290] width 1025 height 391
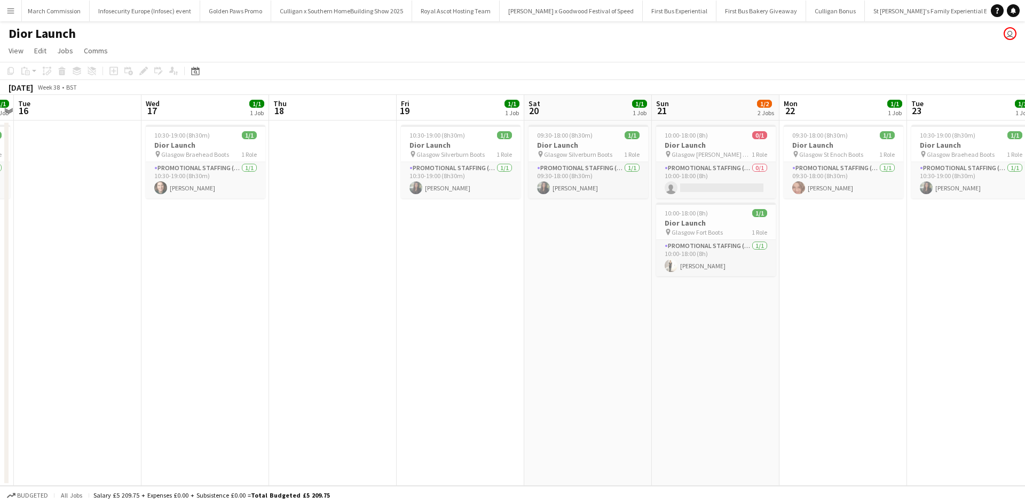
scroll to position [0, 230]
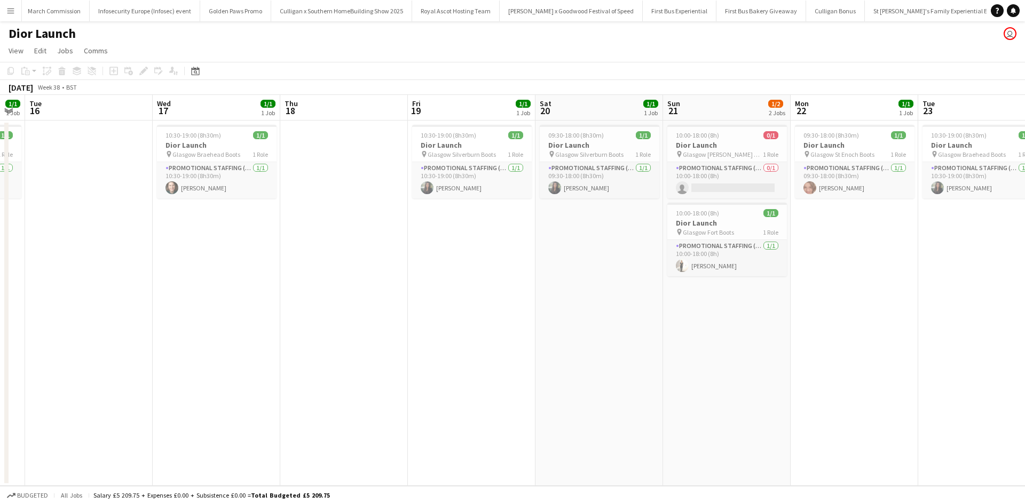
drag, startPoint x: 223, startPoint y: 251, endPoint x: 889, endPoint y: 271, distance: 667.0
click at [889, 271] on app-calendar-viewport "Sun 14 3/3 3 Jobs Mon 15 1/1 1 Job Tue 16 Wed 17 1/1 1 Job Thu 18 Fri 19 1/1 1 …" at bounding box center [512, 290] width 1025 height 391
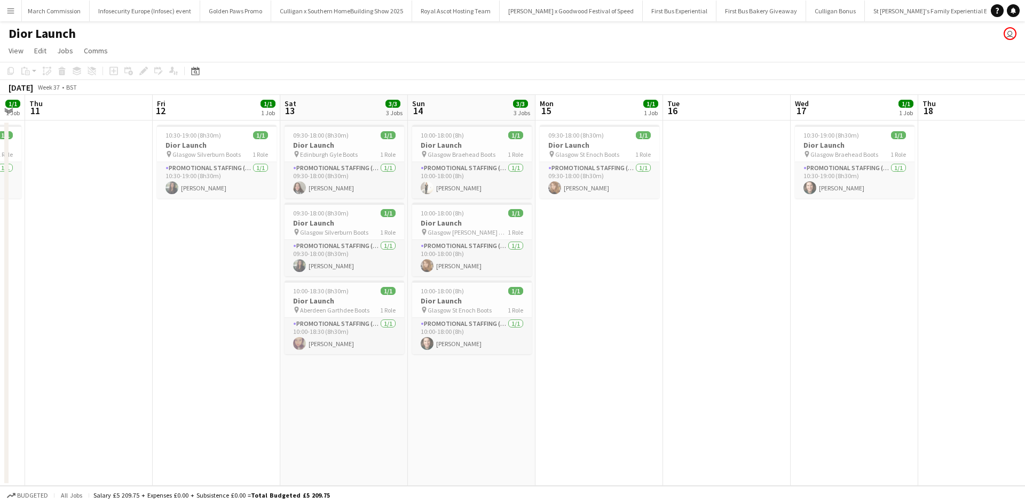
drag, startPoint x: 220, startPoint y: 257, endPoint x: 858, endPoint y: 271, distance: 638.0
click at [858, 271] on app-calendar-viewport "Tue 9 Wed 10 1/1 1 Job Thu 11 Fri 12 1/1 1 Job Sat 13 3/3 3 Jobs Sun 14 3/3 3 J…" at bounding box center [512, 290] width 1025 height 391
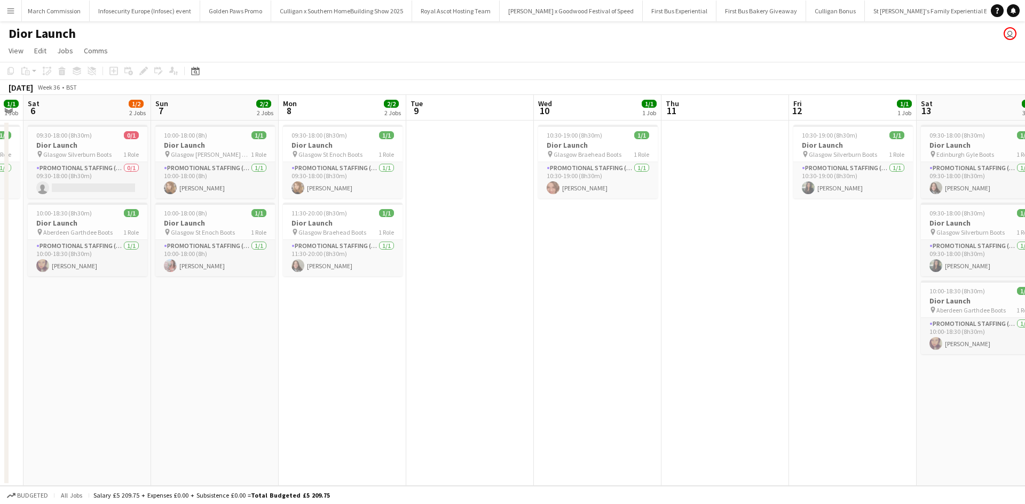
scroll to position [0, 231]
drag, startPoint x: 188, startPoint y: 271, endPoint x: 826, endPoint y: 265, distance: 637.4
click at [826, 265] on app-calendar-viewport "Thu 4 Fri 5 1/1 1 Job Sat 6 1/2 2 Jobs Sun 7 2/2 2 Jobs Mon 8 2/2 2 Jobs Tue 9 …" at bounding box center [512, 290] width 1025 height 391
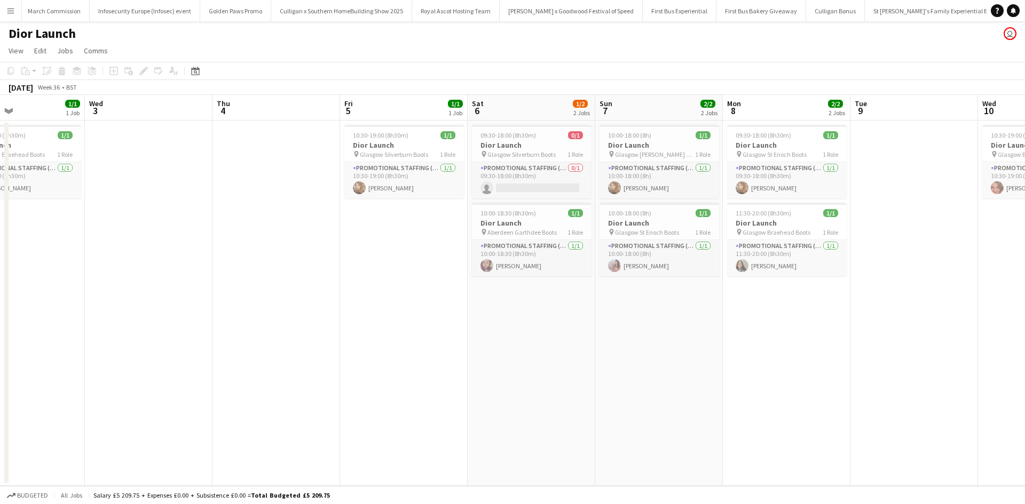
scroll to position [0, 293]
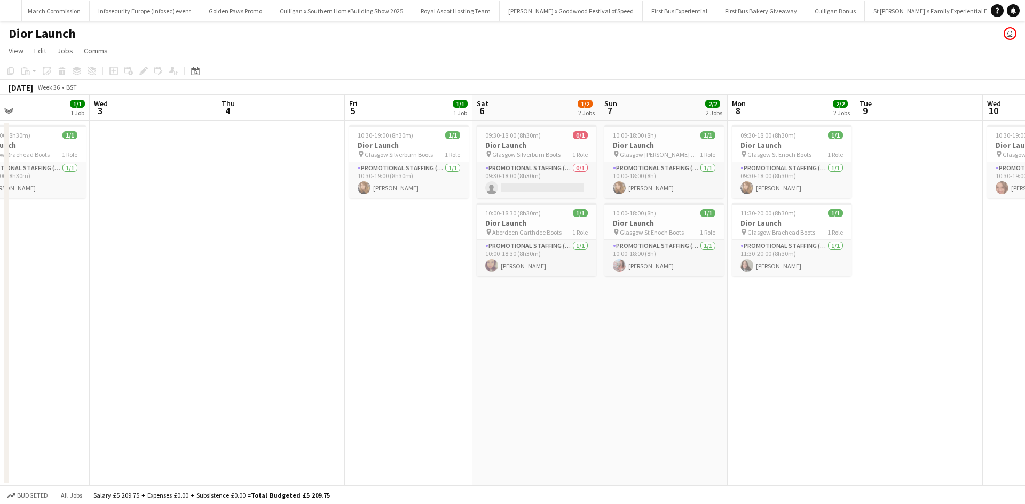
drag, startPoint x: 215, startPoint y: 328, endPoint x: 662, endPoint y: 329, distance: 447.8
click at [662, 329] on app-calendar-viewport "Sun 31 2/2 2 Jobs Mon 1 1/1 1 Job Tue 2 1/1 1 Job Wed 3 Thu 4 Fri 5 1/1 1 Job S…" at bounding box center [512, 290] width 1025 height 391
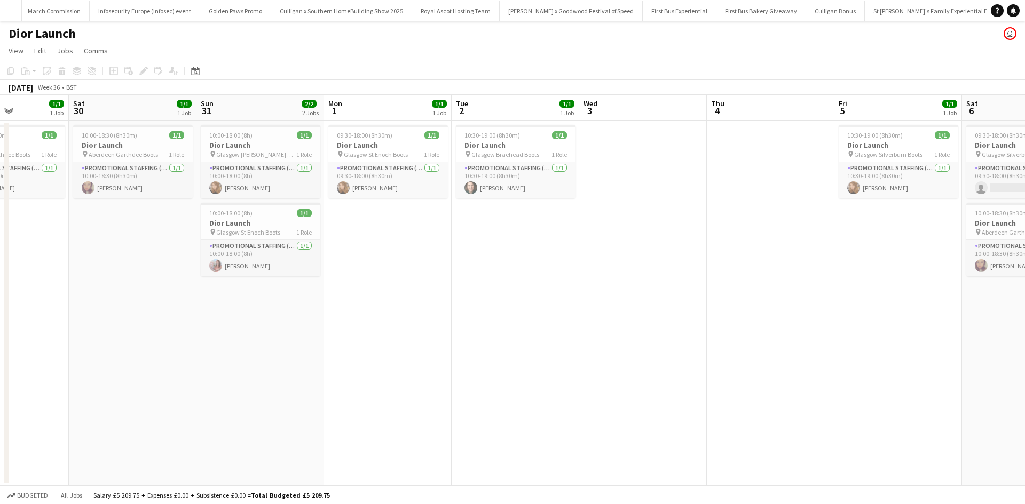
scroll to position [0, 311]
drag, startPoint x: 281, startPoint y: 230, endPoint x: 773, endPoint y: 236, distance: 492.2
click at [773, 236] on app-calendar-viewport "Wed 27 Thu 28 1/1 1 Job Fri 29 1/1 1 Job Sat 30 1/1 1 Job Sun 31 2/2 2 Jobs Mon…" at bounding box center [512, 290] width 1025 height 391
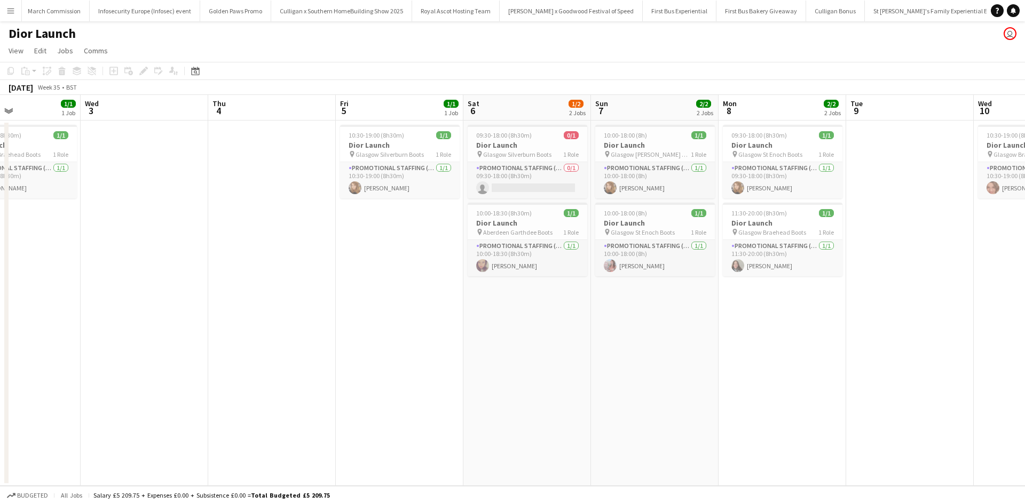
scroll to position [0, 431]
drag, startPoint x: 667, startPoint y: 332, endPoint x: 165, endPoint y: 293, distance: 503.8
click at [165, 293] on app-calendar-viewport "Sat 30 1/1 1 Job Sun 31 2/2 2 Jobs Mon 1 1/1 1 Job Tue 2 1/1 1 Job Wed 3 Thu 4 …" at bounding box center [512, 290] width 1025 height 391
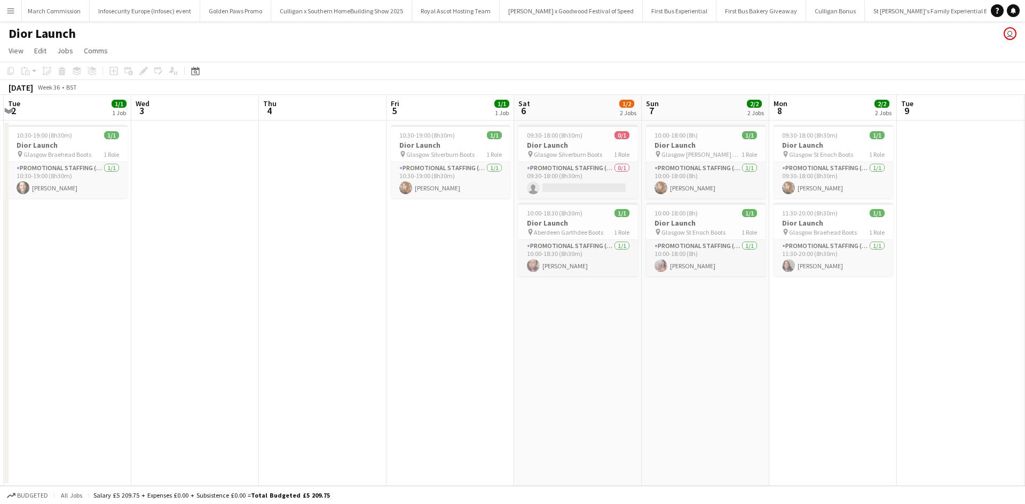
scroll to position [0, 250]
drag, startPoint x: 870, startPoint y: 352, endPoint x: 923, endPoint y: 303, distance: 72.5
click at [923, 303] on app-calendar-viewport "Sun 31 2/2 2 Jobs Mon 1 1/1 1 Job Tue 2 1/1 1 Job Wed 3 Thu 4 Fri 5 1/1 1 Job S…" at bounding box center [512, 290] width 1025 height 391
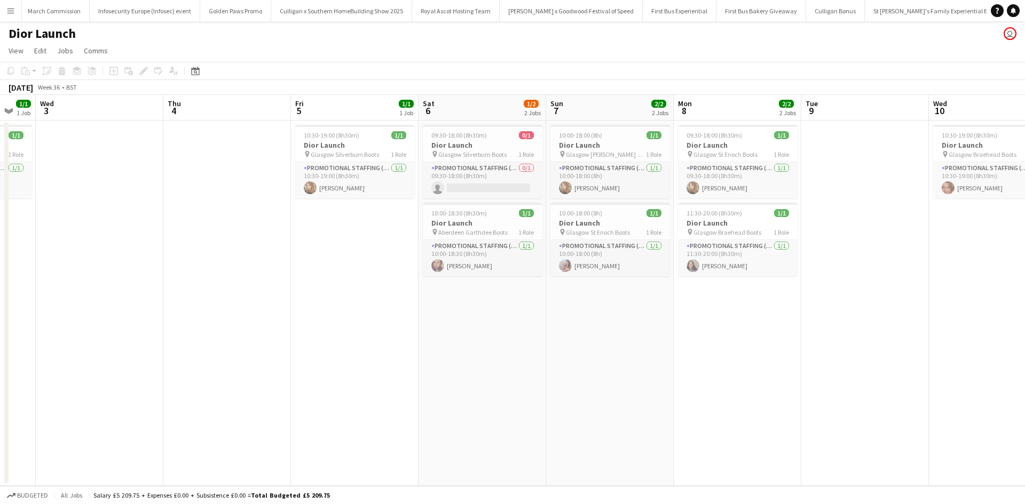
scroll to position [0, 351]
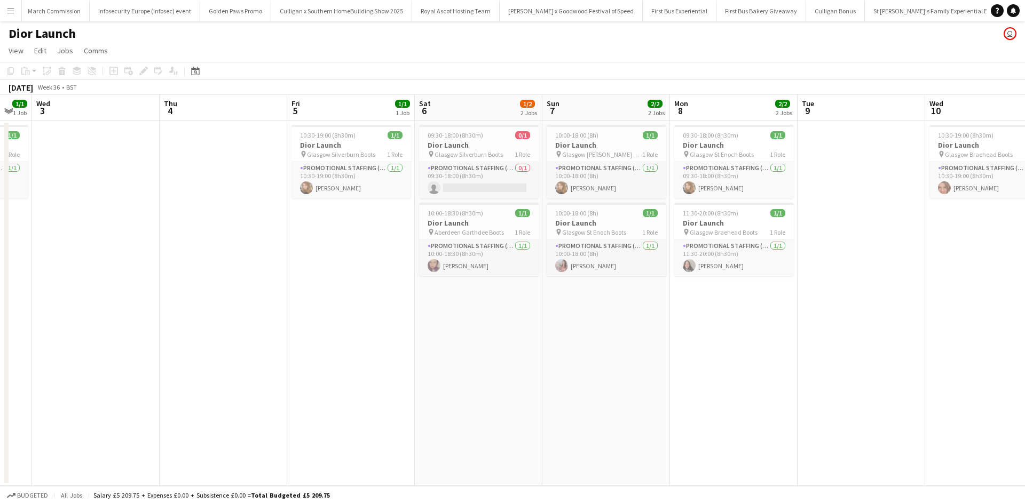
drag, startPoint x: 368, startPoint y: 335, endPoint x: 267, endPoint y: 323, distance: 101.5
click at [267, 323] on app-calendar-viewport "Sun 31 2/2 2 Jobs Mon 1 1/1 1 Job Tue 2 1/1 1 Job Wed 3 Thu 4 Fri 5 1/1 1 Job S…" at bounding box center [512, 290] width 1025 height 391
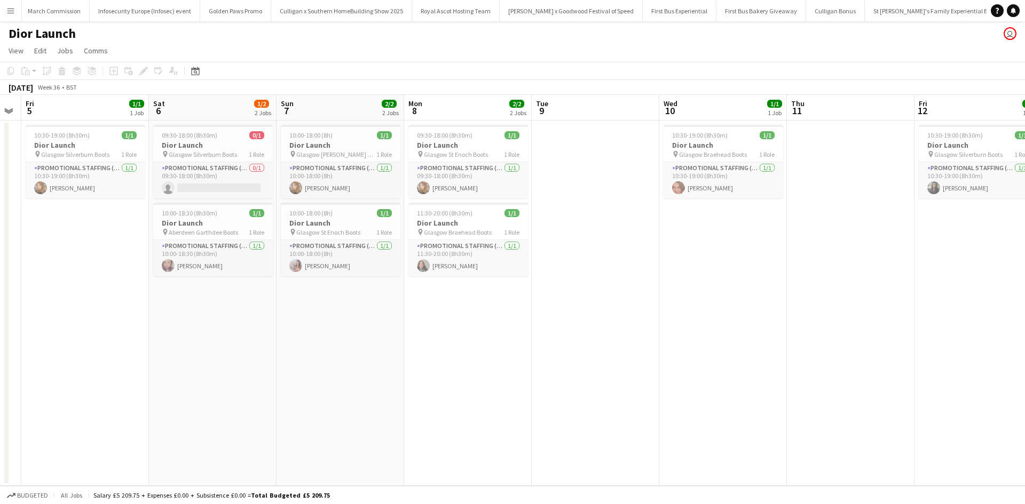
drag, startPoint x: 666, startPoint y: 359, endPoint x: 399, endPoint y: 347, distance: 267.1
click at [399, 347] on app-calendar-viewport "Tue 2 1/1 1 Job Wed 3 Thu 4 Fri 5 1/1 1 Job Sat 6 1/2 2 Jobs Sun 7 2/2 2 Jobs M…" at bounding box center [512, 290] width 1025 height 391
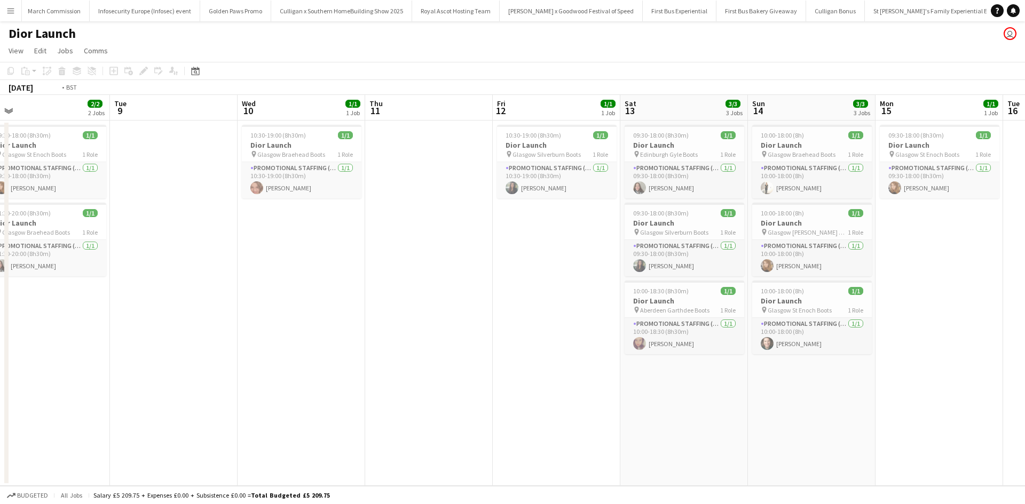
drag, startPoint x: 789, startPoint y: 329, endPoint x: 364, endPoint y: 311, distance: 426.4
click at [368, 312] on app-calendar-viewport "Thu 4 Fri 5 1/1 1 Job Sat 6 1/2 2 Jobs Sun 7 2/2 2 Jobs Mon 8 2/2 2 Jobs Tue 9 …" at bounding box center [512, 290] width 1025 height 391
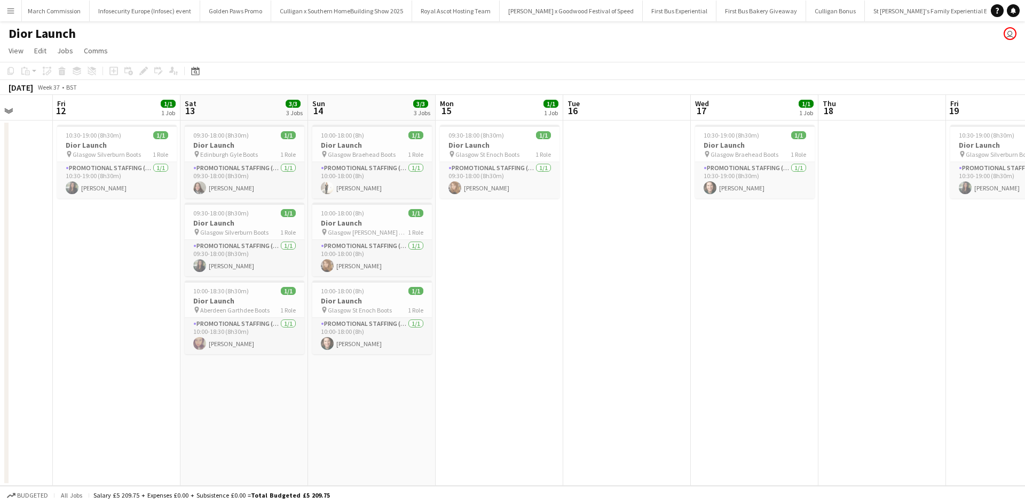
drag, startPoint x: 915, startPoint y: 382, endPoint x: 476, endPoint y: 353, distance: 440.3
click at [476, 353] on app-calendar-viewport "Mon 8 2/2 2 Jobs Tue 9 Wed 10 1/1 1 Job Thu 11 Fri 12 1/1 1 Job Sat 13 3/3 3 Jo…" at bounding box center [512, 290] width 1025 height 391
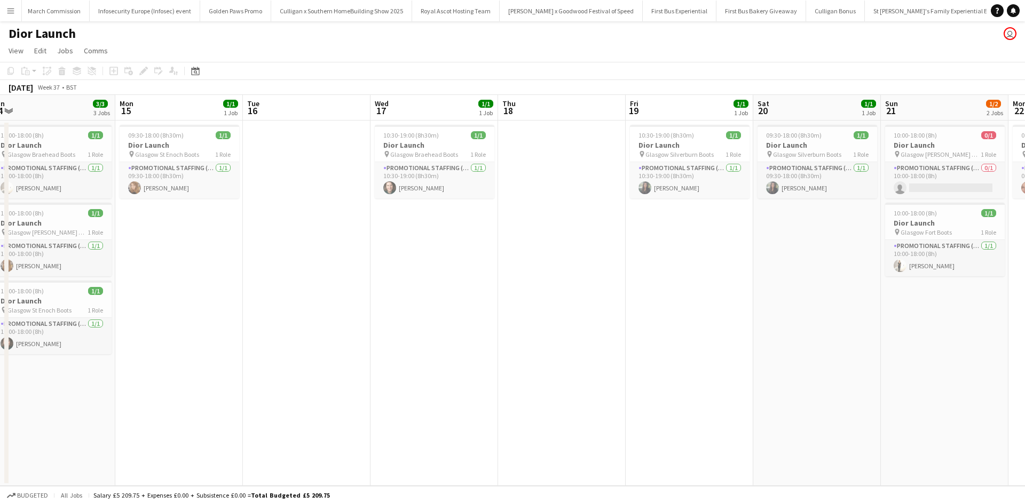
scroll to position [0, 536]
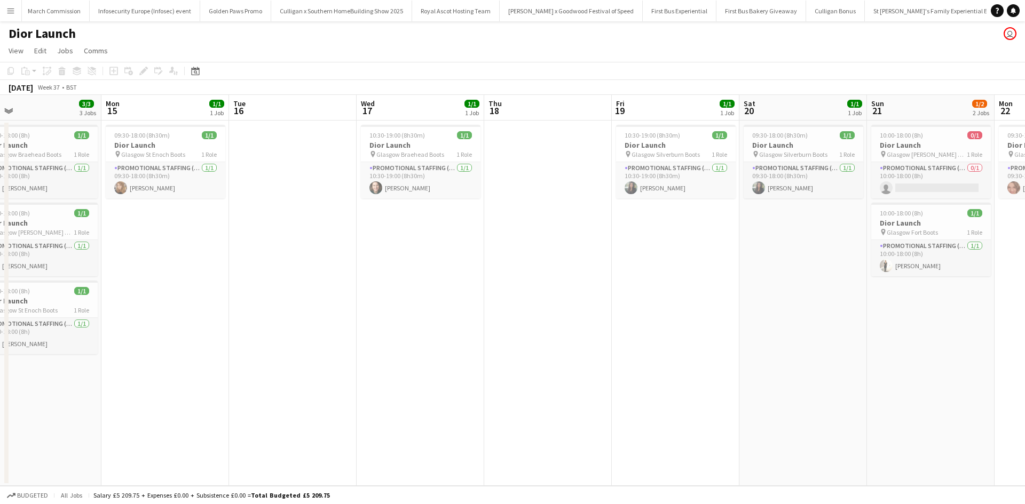
drag, startPoint x: 828, startPoint y: 366, endPoint x: 494, endPoint y: 354, distance: 334.4
click at [494, 354] on app-calendar-viewport "Wed 10 1/1 1 Job Thu 11 Fri 12 1/1 1 Job Sat 13 3/3 3 Jobs Sun 14 3/3 3 Jobs Mo…" at bounding box center [512, 290] width 1025 height 391
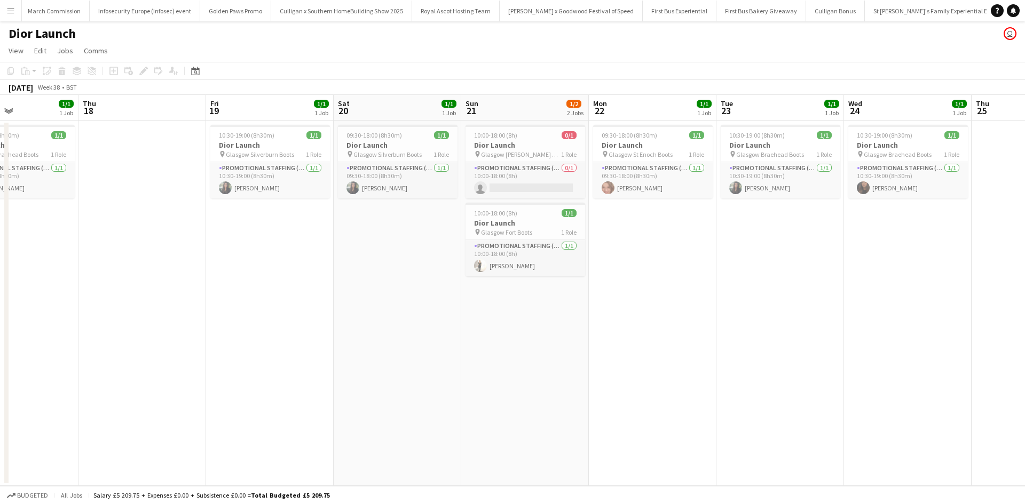
scroll to position [0, 434]
drag, startPoint x: 918, startPoint y: 386, endPoint x: 510, endPoint y: 360, distance: 409.1
click at [510, 360] on app-calendar-viewport "Sun 14 3/3 3 Jobs Mon 15 1/1 1 Job Tue 16 Wed 17 1/1 1 Job Thu 18 Fri 19 1/1 1 …" at bounding box center [512, 290] width 1025 height 391
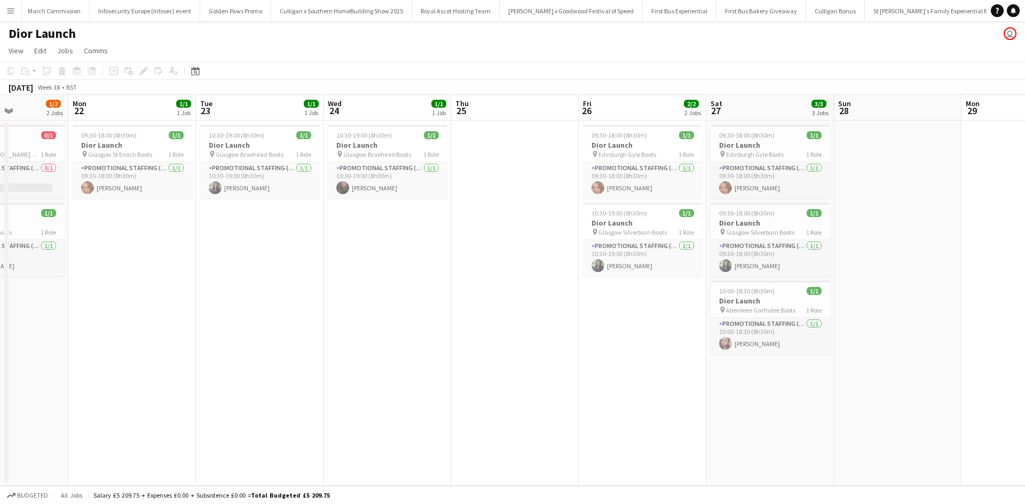
drag, startPoint x: 893, startPoint y: 370, endPoint x: 365, endPoint y: 343, distance: 528.6
click at [366, 343] on app-calendar-viewport "Thu 18 Fri 19 1/1 1 Job Sat 20 1/1 1 Job Sun 21 1/2 2 Jobs Mon 22 1/1 1 Job Tue…" at bounding box center [512, 290] width 1025 height 391
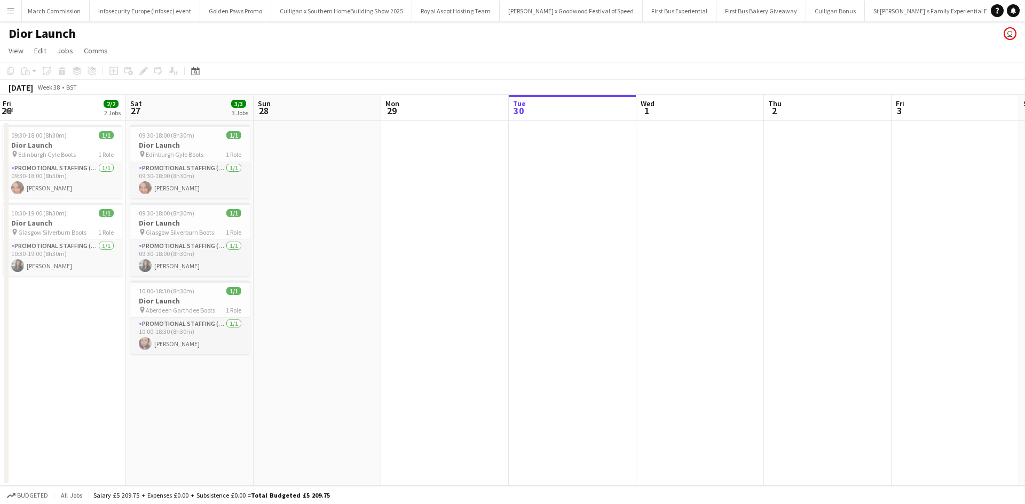
drag, startPoint x: 836, startPoint y: 397, endPoint x: 242, endPoint y: 324, distance: 599.0
click at [247, 325] on app-calendar-viewport "Tue 23 1/1 1 Job Wed 24 1/1 1 Job Thu 25 Fri 26 2/2 2 Jobs Sat 27 3/3 3 Jobs Su…" at bounding box center [512, 290] width 1025 height 391
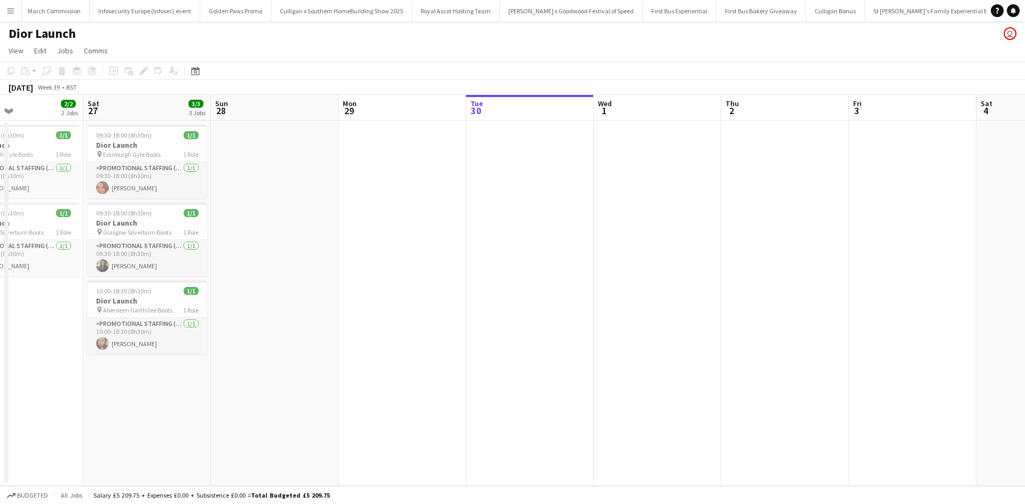
click at [5, 12] on button "Menu" at bounding box center [10, 10] width 21 height 21
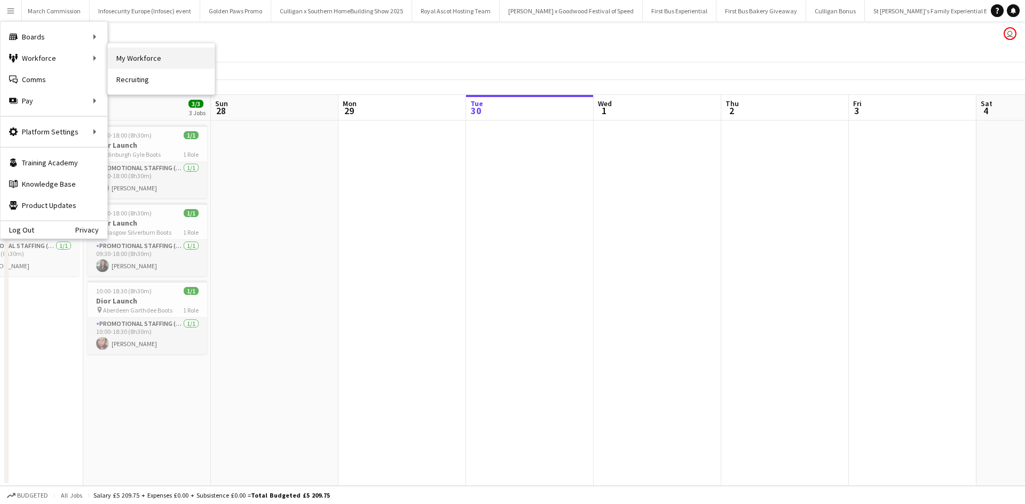
click at [138, 53] on link "My Workforce" at bounding box center [161, 58] width 107 height 21
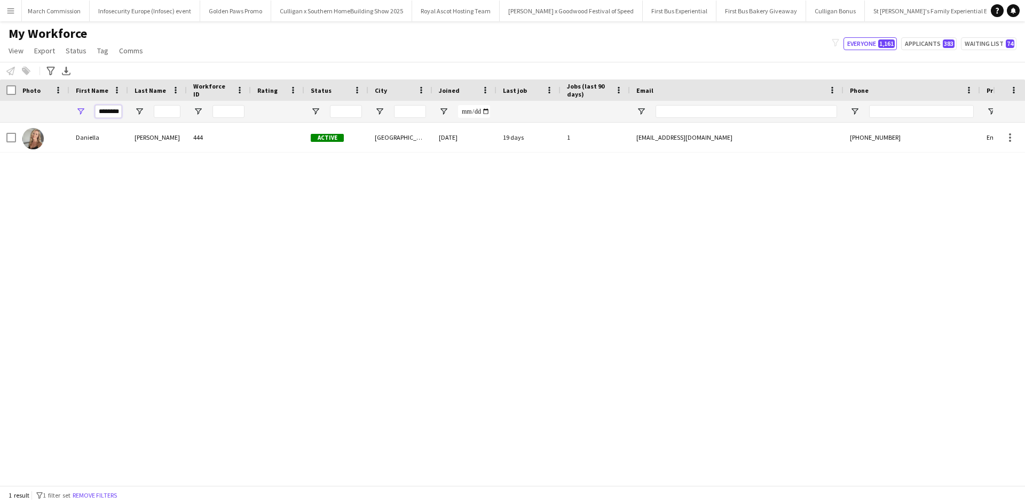
drag, startPoint x: 112, startPoint y: 110, endPoint x: 92, endPoint y: 110, distance: 20.3
click at [92, 110] on div "********" at bounding box center [98, 111] width 59 height 21
type input "****"
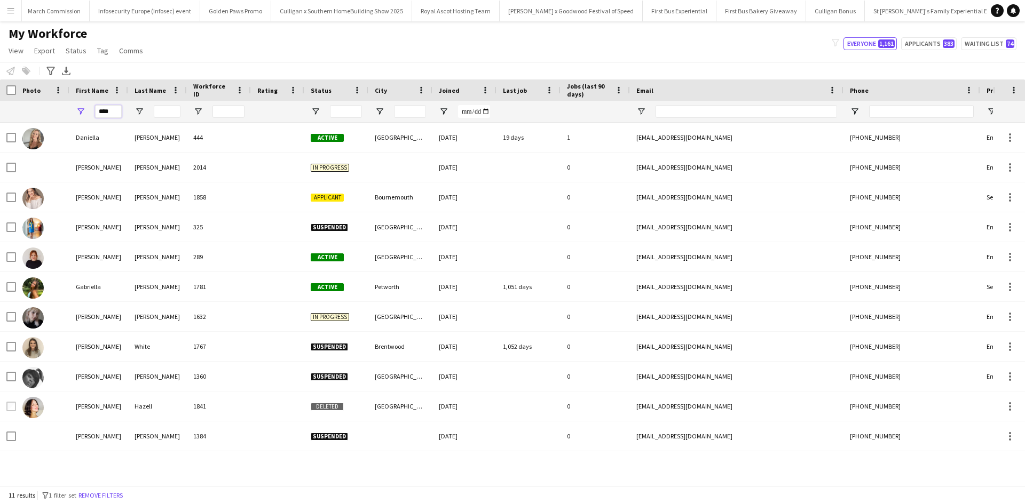
drag, startPoint x: 113, startPoint y: 114, endPoint x: 85, endPoint y: 112, distance: 28.4
click at [85, 112] on div "****" at bounding box center [98, 111] width 59 height 21
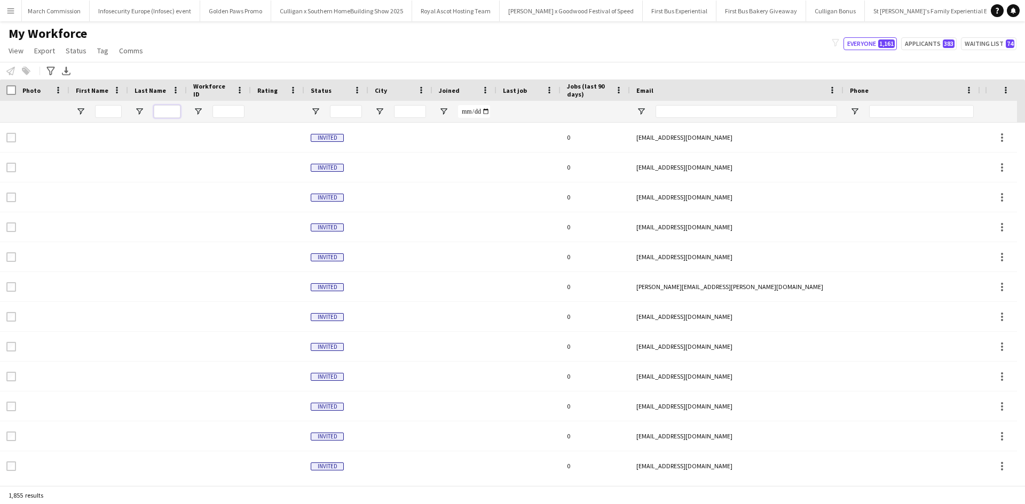
click at [166, 109] on input "Last Name Filter Input" at bounding box center [167, 111] width 27 height 13
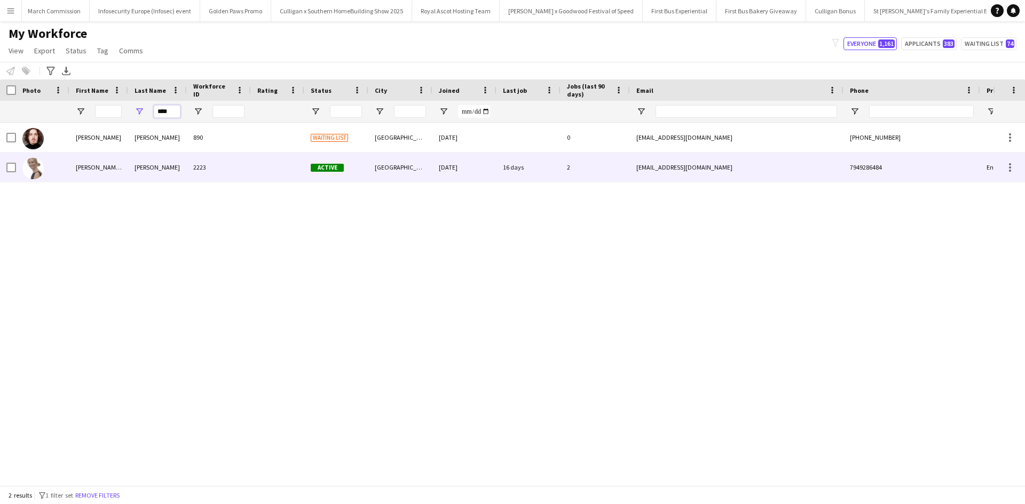
type input "****"
click at [111, 167] on div "Tanya ( Tetyana)" at bounding box center [98, 167] width 59 height 29
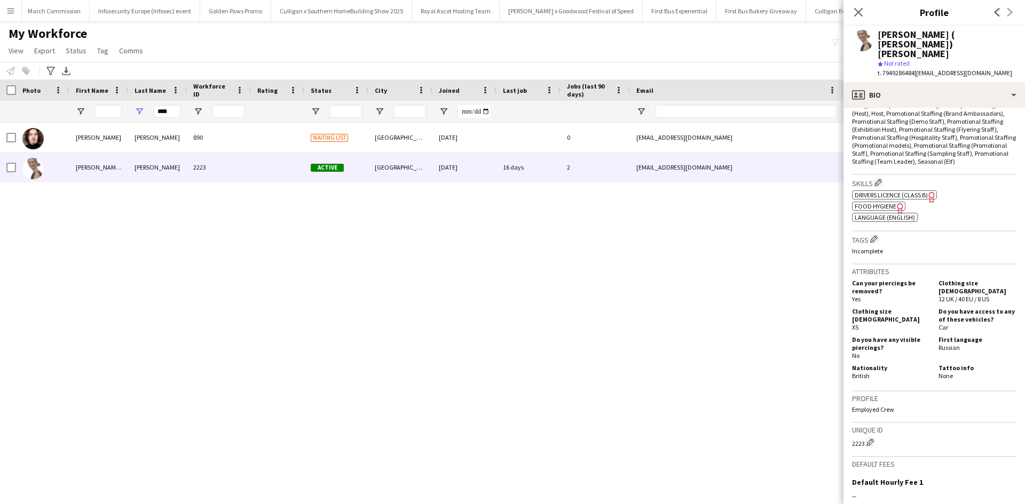
scroll to position [480, 0]
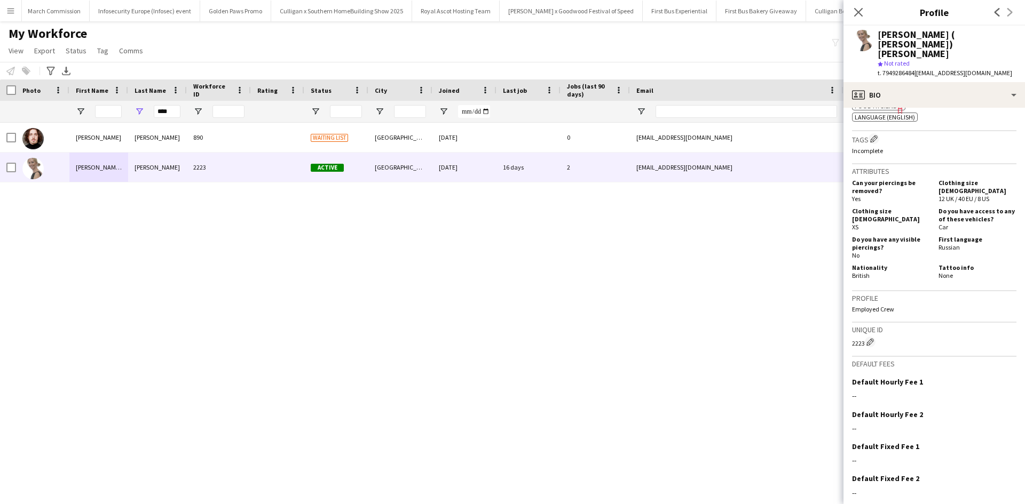
drag, startPoint x: 900, startPoint y: 299, endPoint x: 850, endPoint y: 298, distance: 50.2
click at [850, 298] on app-crew-profile-bio "chevron-left chevron-right Open photos pop-in Gender Female Birthday 23-09-1962…" at bounding box center [933, 306] width 181 height 397
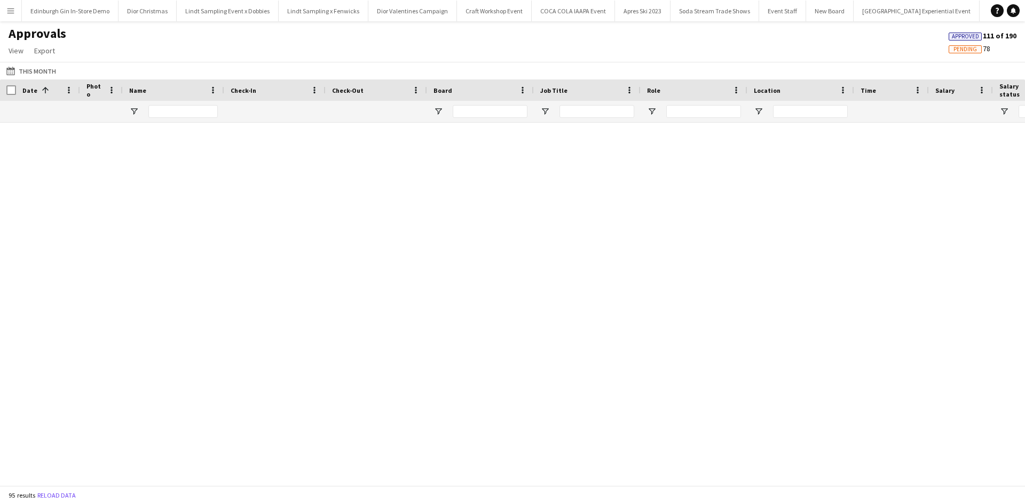
scroll to position [2485, 0]
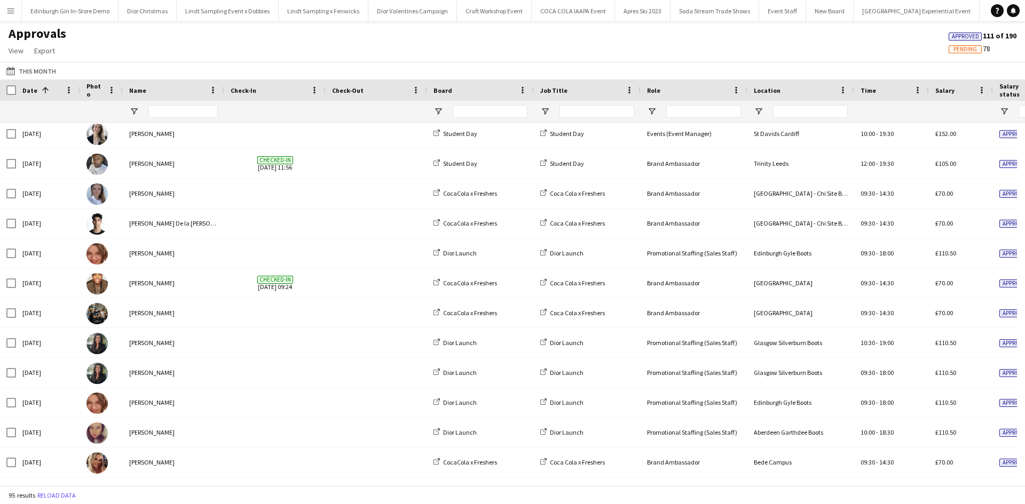
click at [5, 8] on button "Menu" at bounding box center [10, 10] width 21 height 21
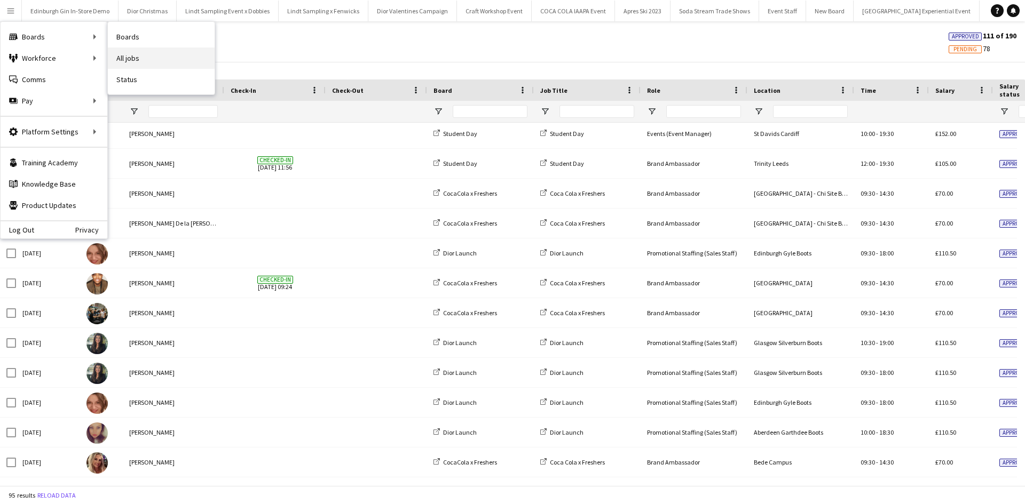
click at [144, 55] on link "All jobs" at bounding box center [161, 58] width 107 height 21
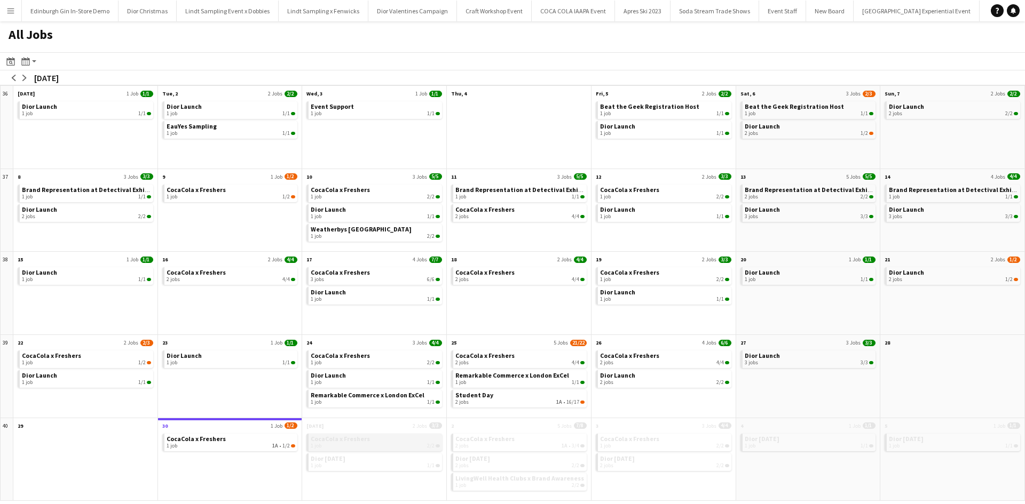
click at [399, 439] on link "CocaCola x Freshers 1 job 2/2" at bounding box center [375, 441] width 129 height 15
click at [11, 77] on app-icon "arrow-left" at bounding box center [14, 78] width 6 height 6
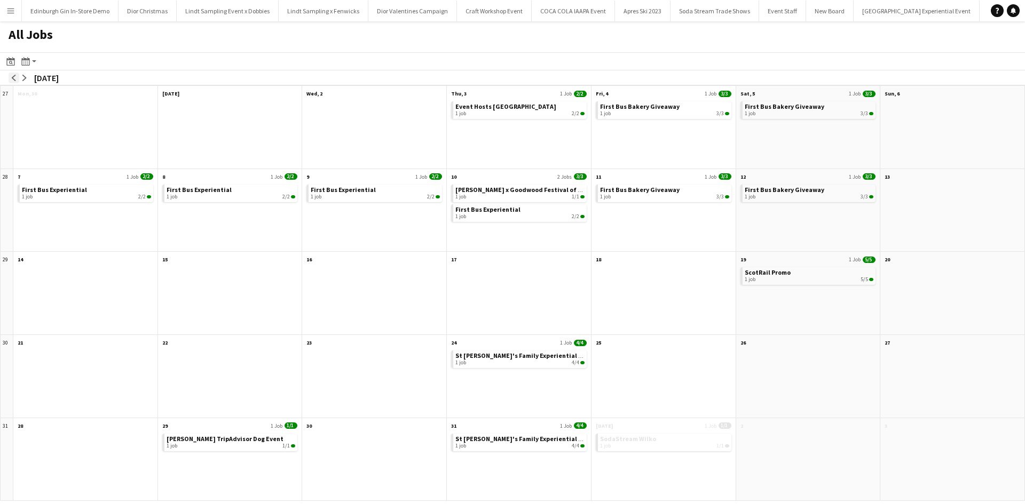
click at [11, 77] on app-icon "arrow-left" at bounding box center [14, 78] width 6 height 6
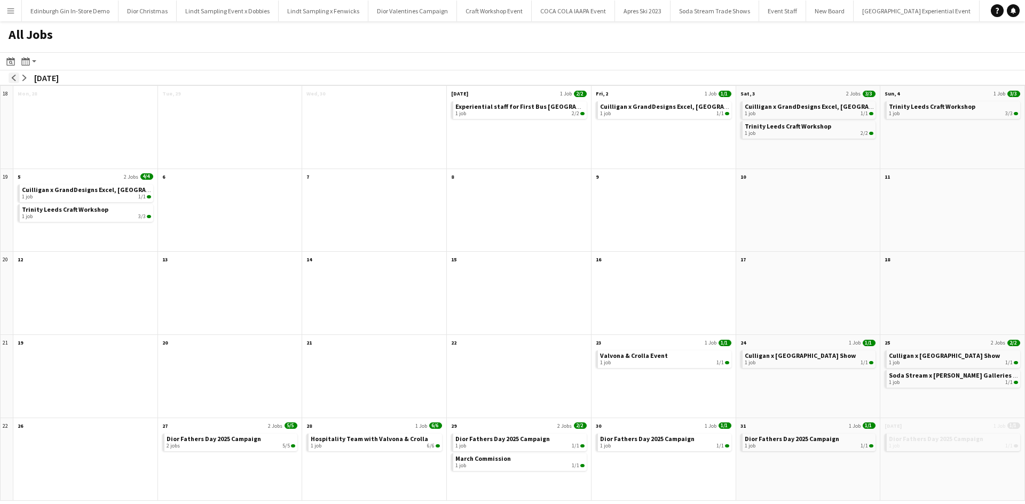
click at [11, 75] on app-icon "arrow-left" at bounding box center [14, 78] width 6 height 6
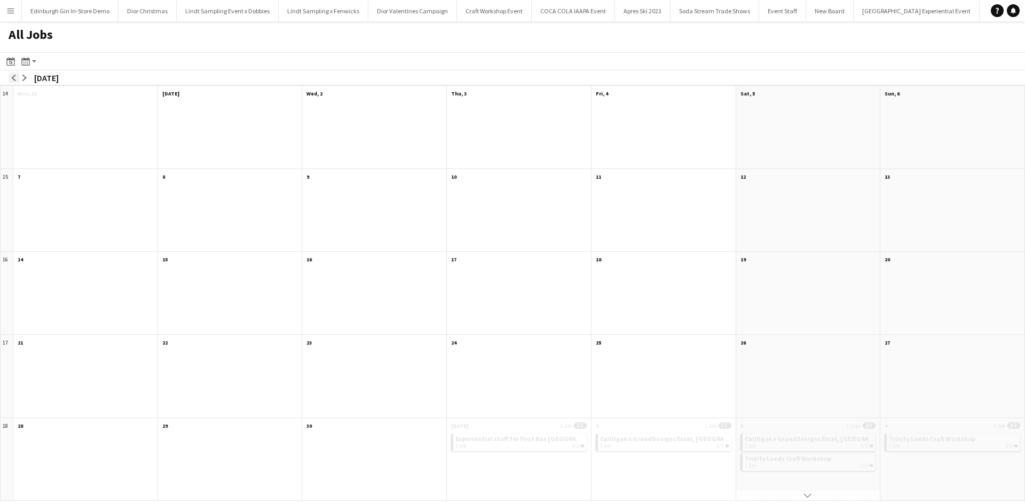
click at [11, 75] on app-icon "arrow-left" at bounding box center [14, 78] width 6 height 6
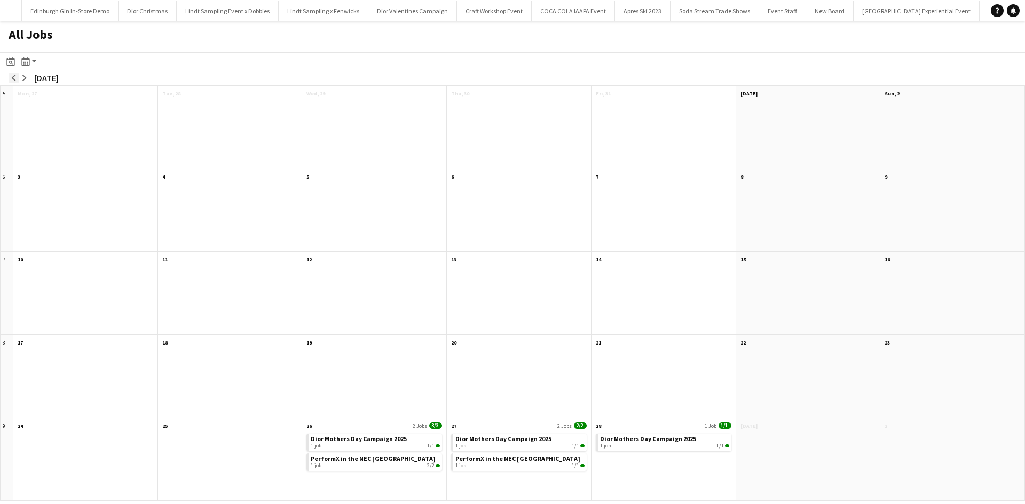
click at [11, 75] on app-icon "arrow-left" at bounding box center [14, 78] width 6 height 6
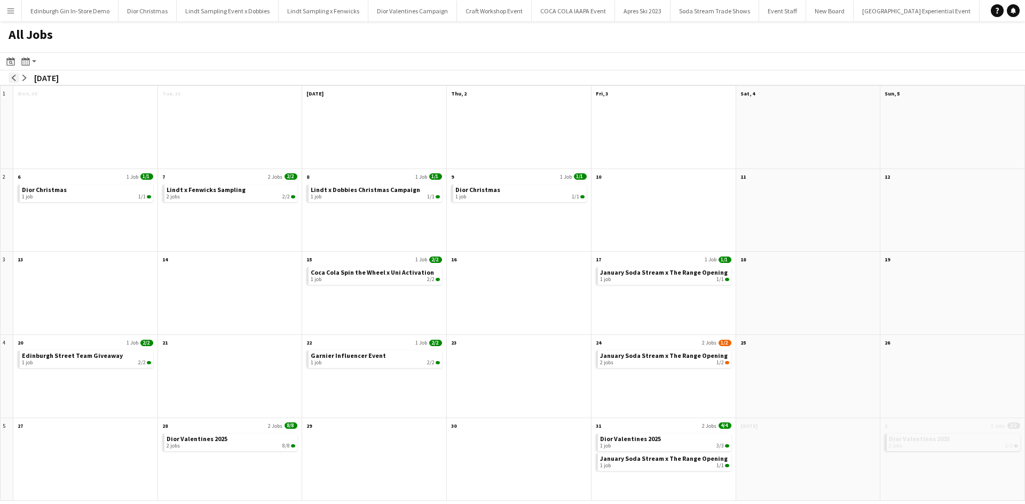
click at [11, 75] on app-icon "arrow-left" at bounding box center [14, 78] width 6 height 6
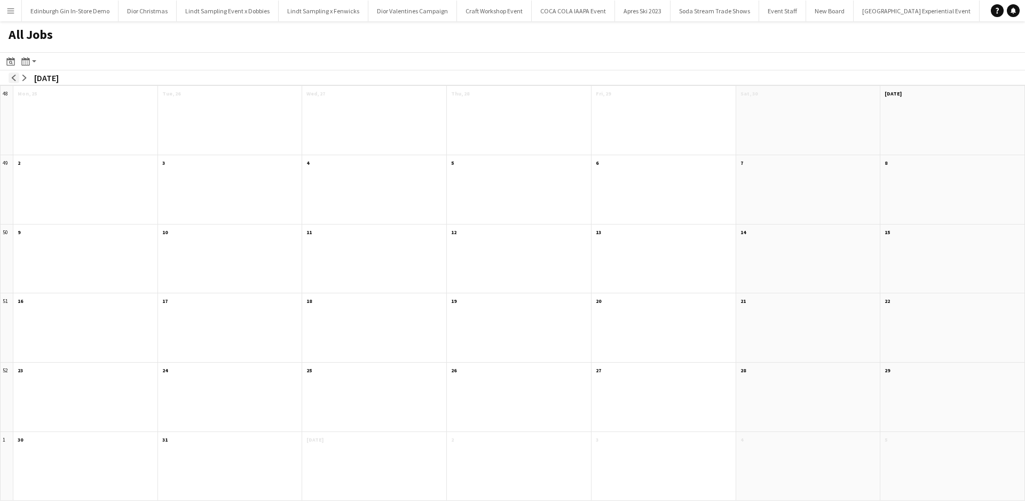
click at [11, 75] on app-icon "arrow-left" at bounding box center [14, 78] width 6 height 6
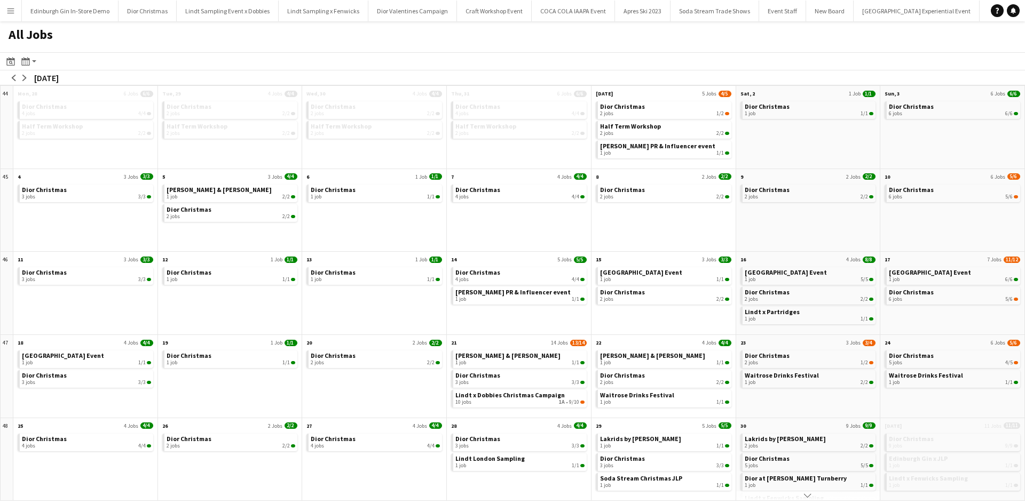
scroll to position [21, 0]
click at [14, 76] on app-icon "arrow-left" at bounding box center [14, 78] width 6 height 6
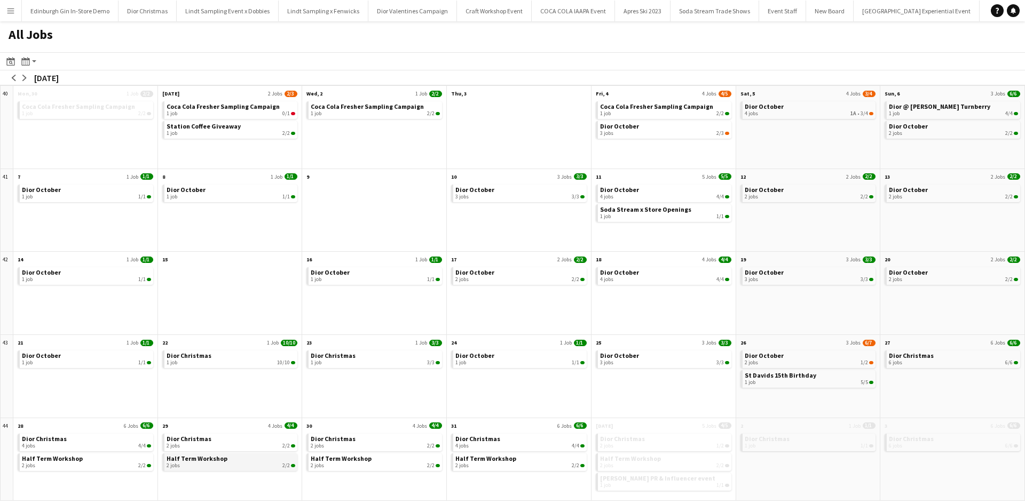
click at [197, 459] on span "Half Term Workshop" at bounding box center [197, 459] width 61 height 8
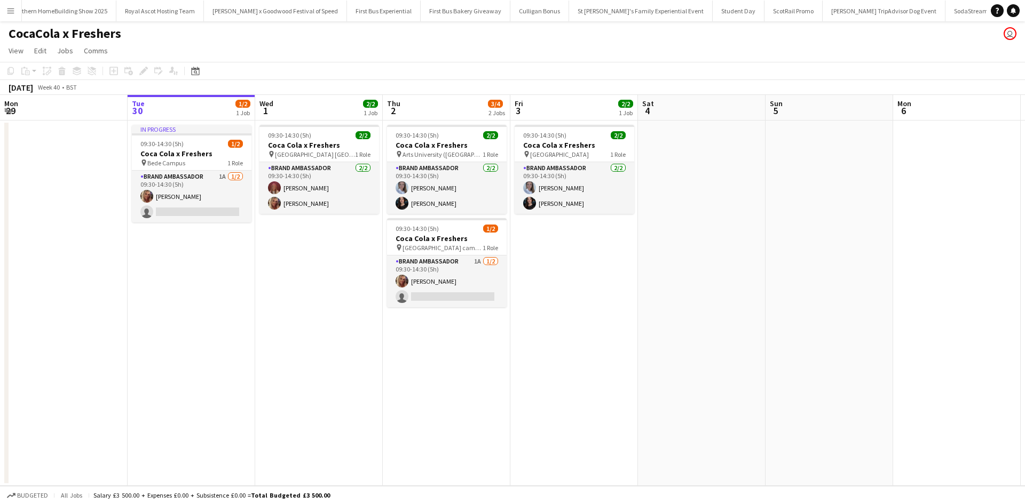
scroll to position [0, 10680]
click at [9, 12] on app-icon "Menu" at bounding box center [10, 10] width 9 height 9
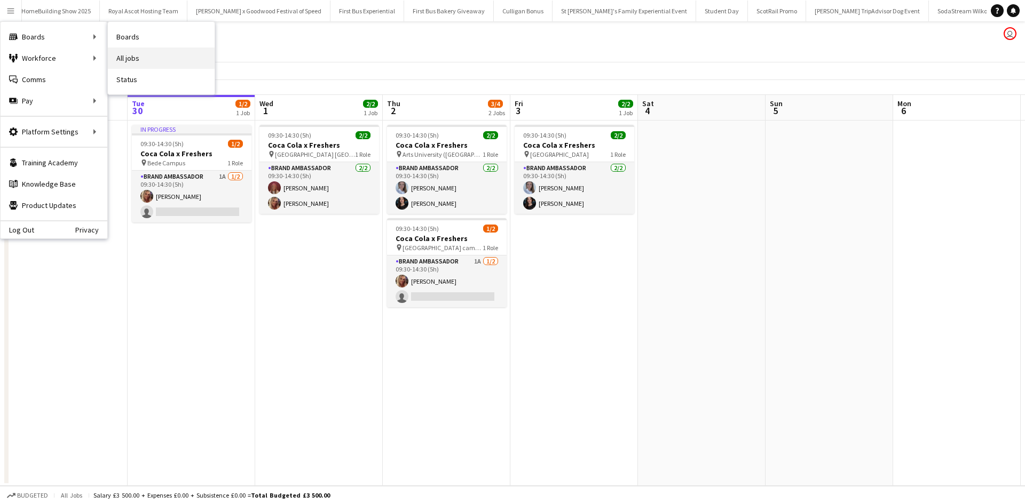
click at [138, 51] on link "All jobs" at bounding box center [161, 58] width 107 height 21
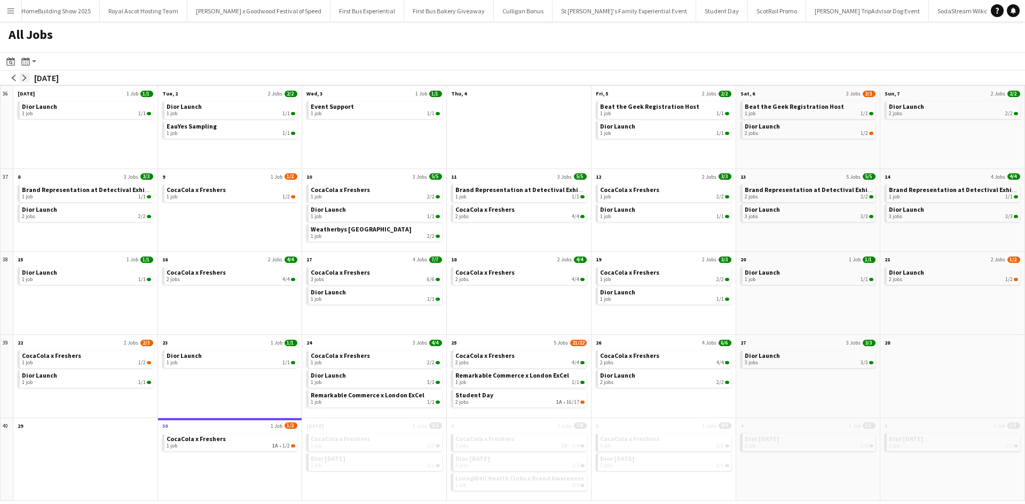
click at [24, 80] on app-icon "arrow-right" at bounding box center [24, 78] width 6 height 6
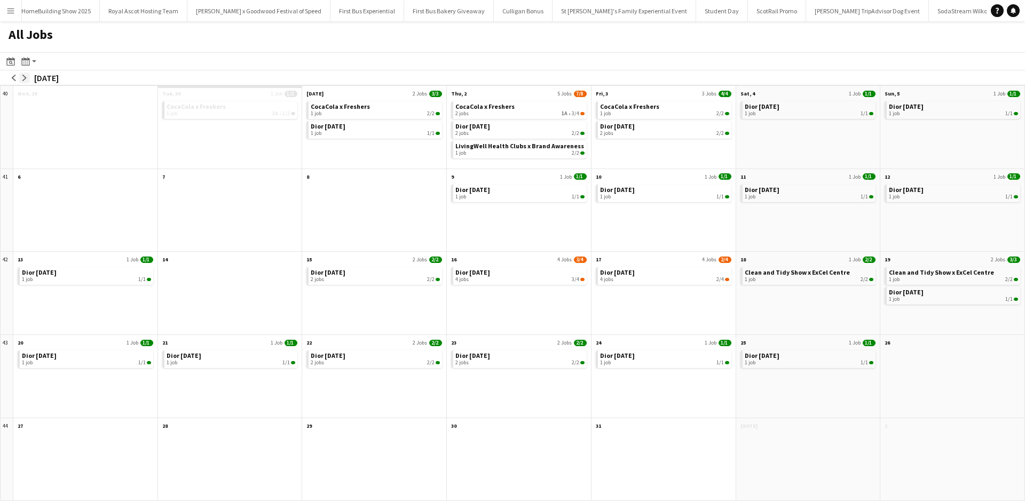
click at [24, 80] on app-icon "arrow-right" at bounding box center [24, 78] width 6 height 6
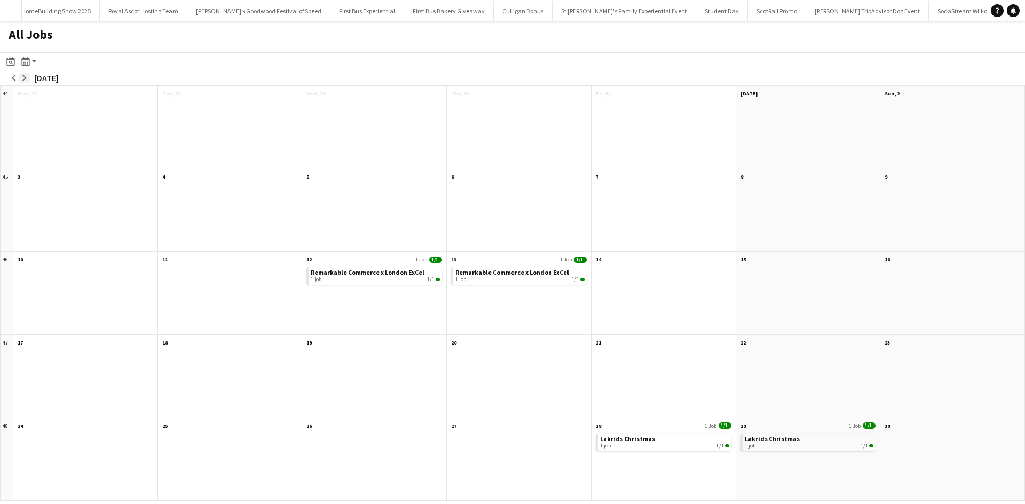
click at [25, 78] on app-icon "arrow-right" at bounding box center [24, 78] width 6 height 6
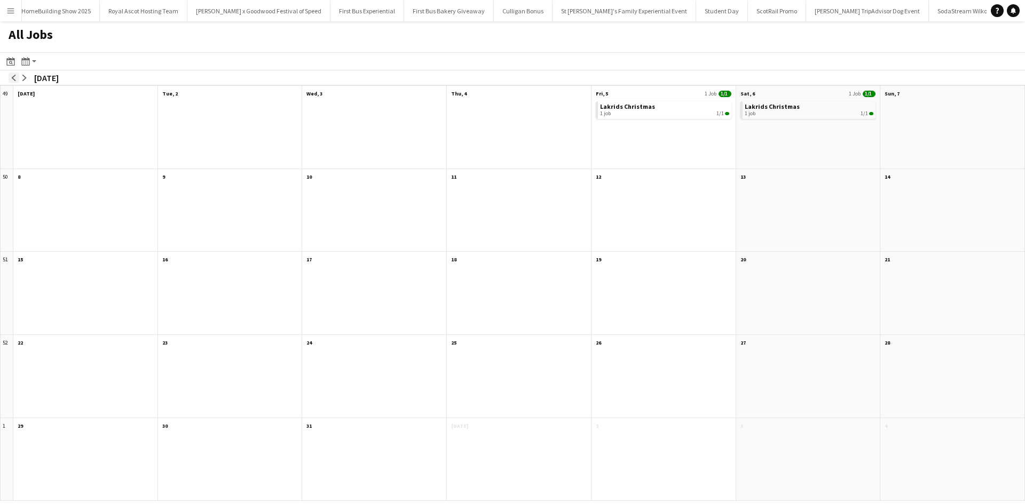
click at [13, 77] on app-icon "arrow-left" at bounding box center [14, 78] width 6 height 6
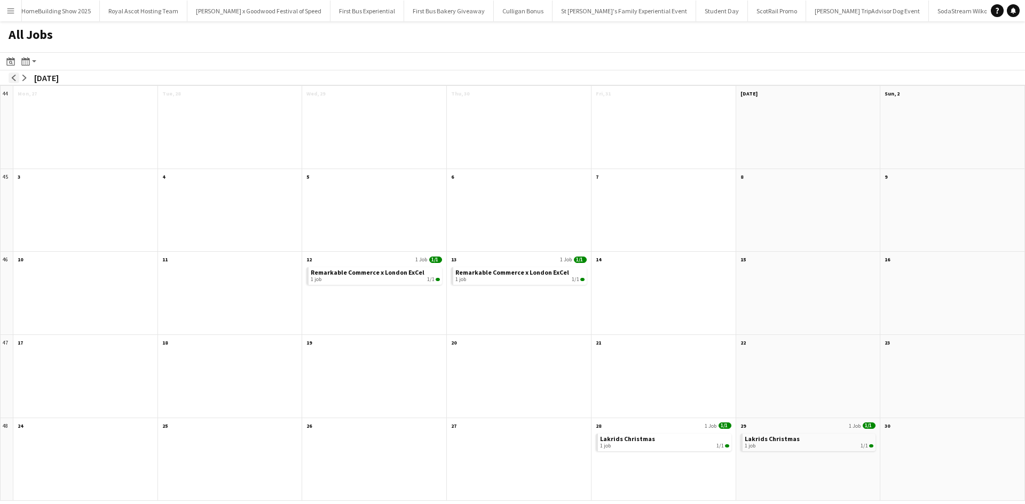
click at [13, 77] on app-icon "arrow-left" at bounding box center [14, 78] width 6 height 6
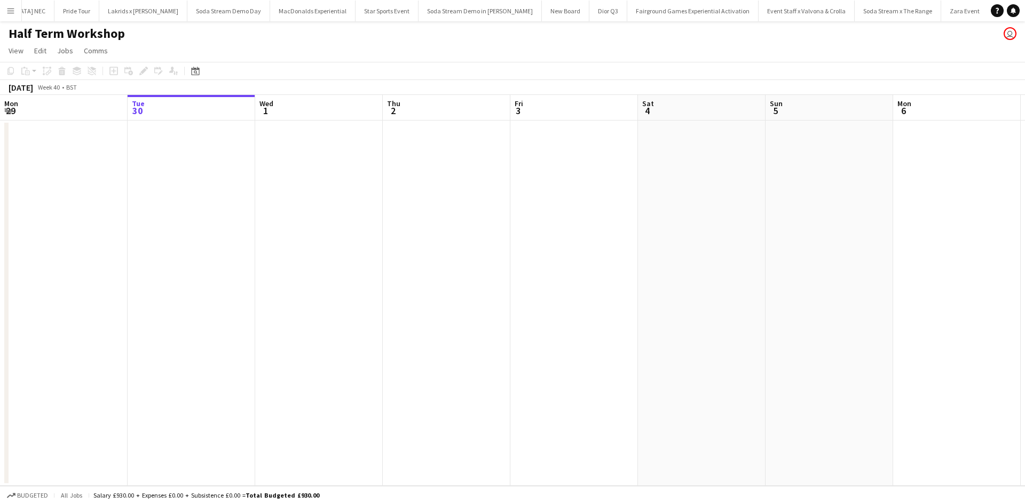
scroll to position [0, 2452]
